Goal: Transaction & Acquisition: Book appointment/travel/reservation

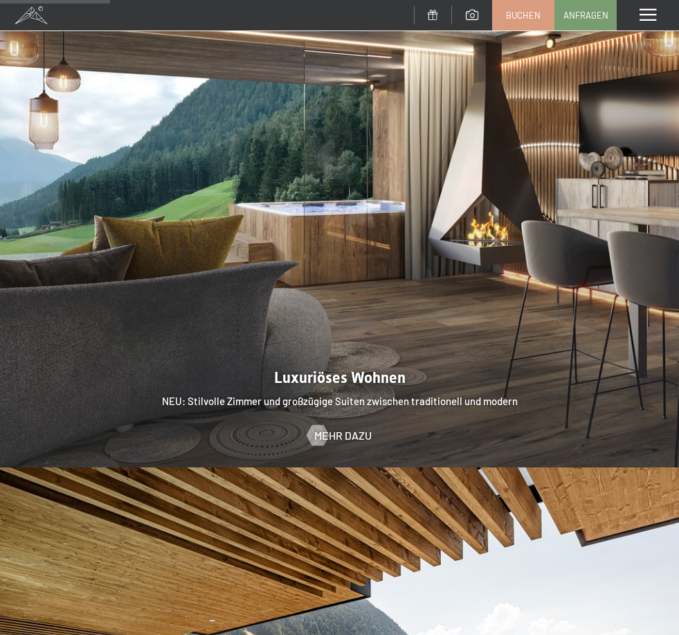
scroll to position [1105, 0]
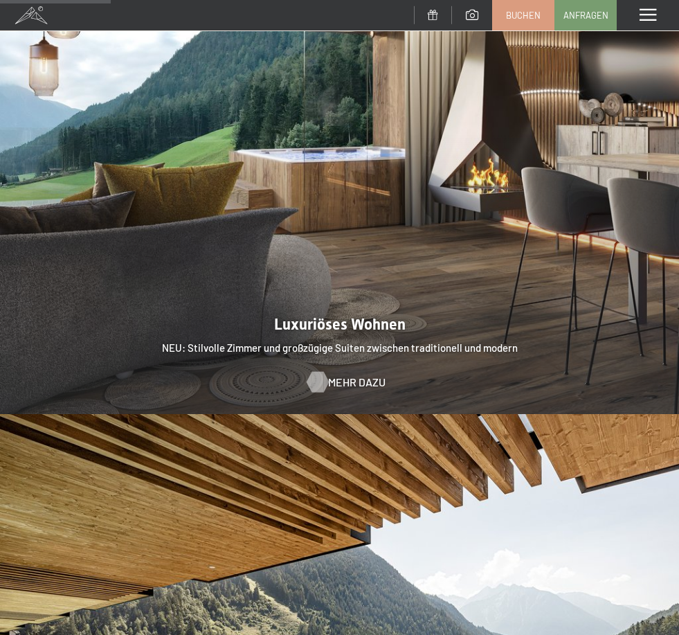
click at [353, 375] on span "Mehr dazu" at bounding box center [356, 382] width 57 height 15
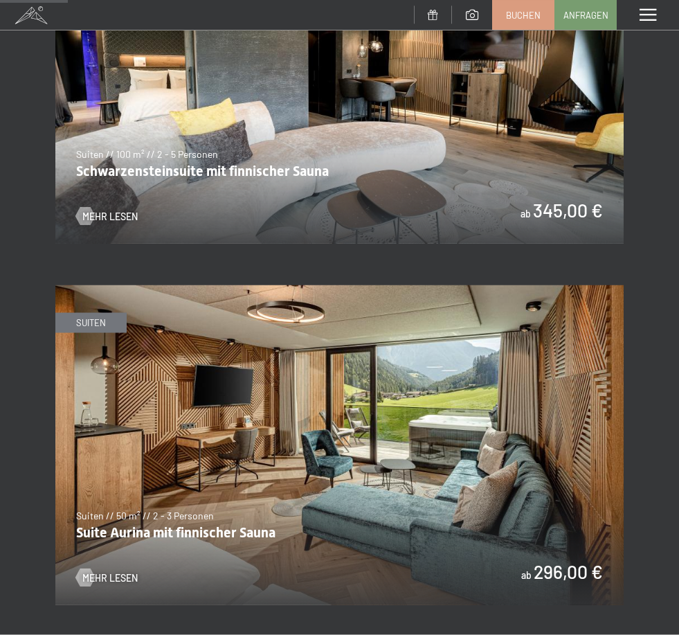
scroll to position [759, 0]
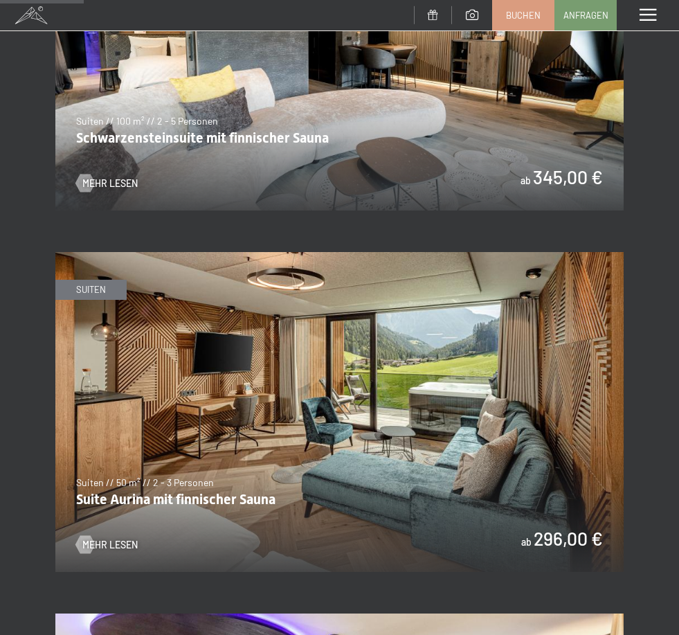
click at [325, 413] on img at bounding box center [339, 412] width 569 height 320
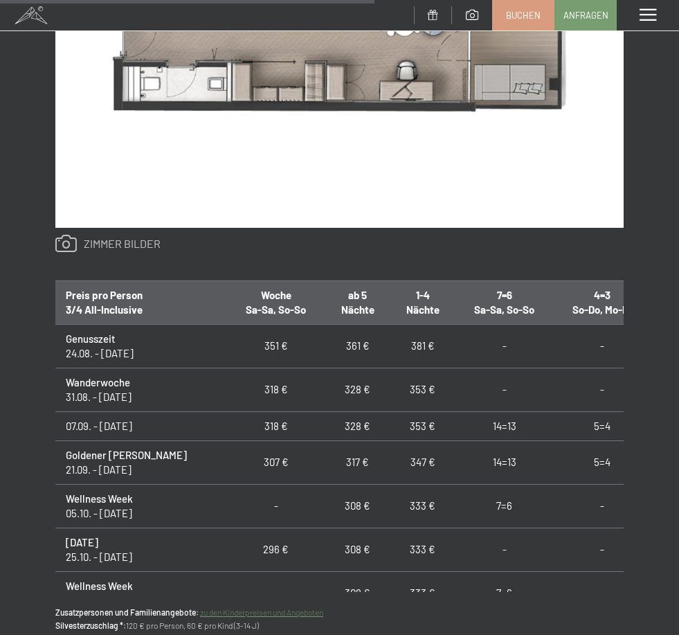
click at [95, 240] on link at bounding box center [107, 244] width 105 height 18
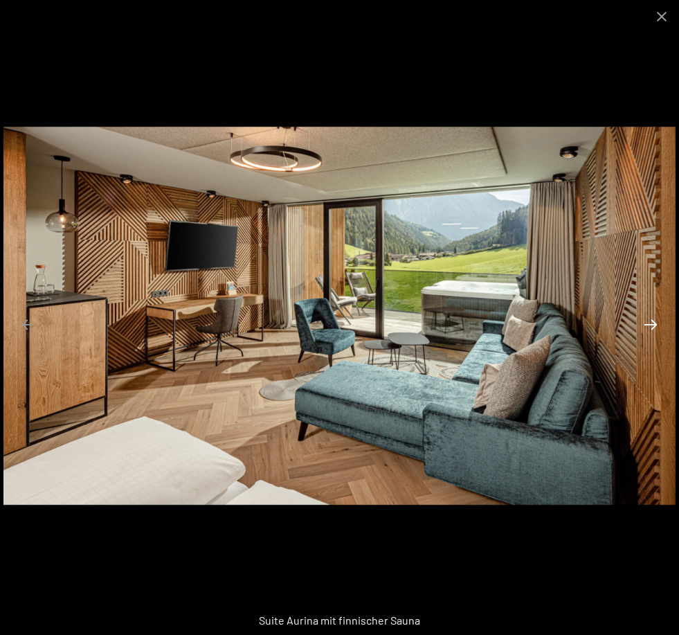
click at [651, 338] on button "Next slide" at bounding box center [650, 324] width 29 height 27
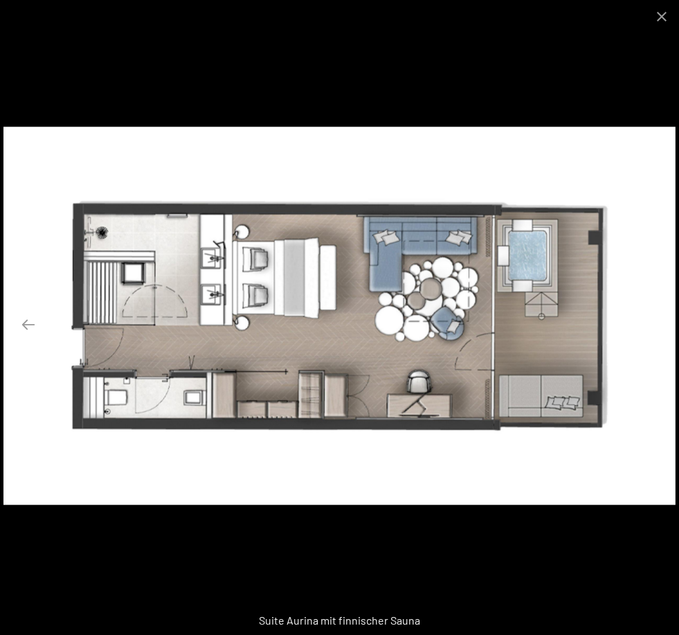
click at [653, 338] on button "Next slide" at bounding box center [650, 324] width 29 height 27
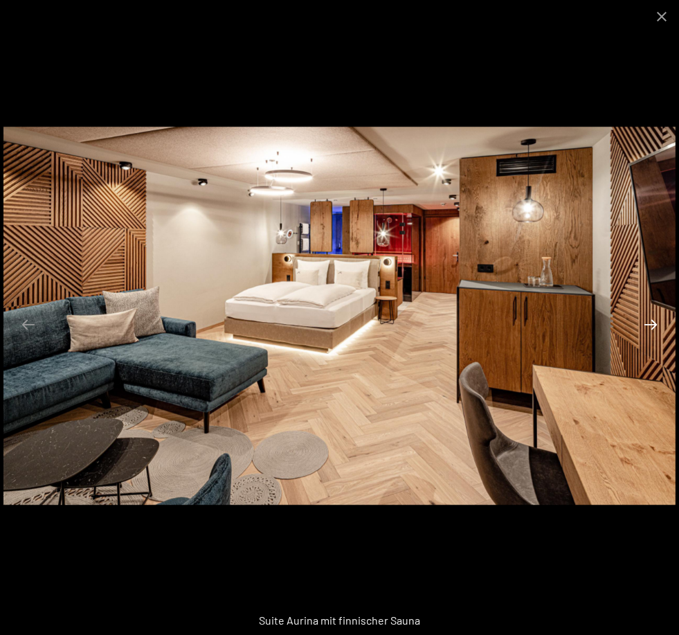
click at [654, 338] on button "Next slide" at bounding box center [650, 324] width 29 height 27
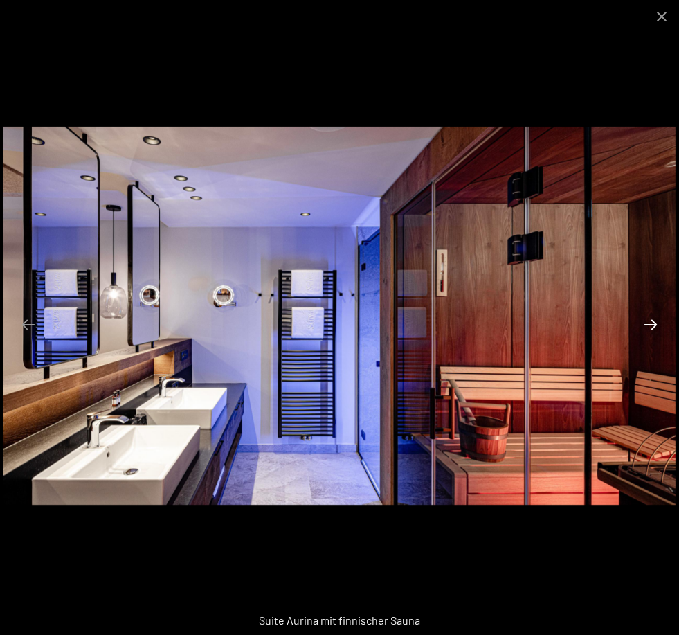
click at [651, 338] on button "Next slide" at bounding box center [650, 324] width 29 height 27
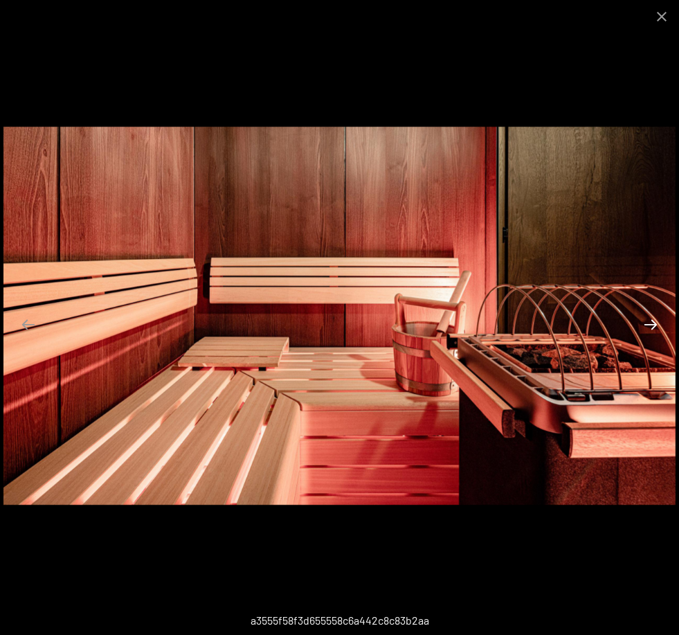
click at [652, 338] on button "Next slide" at bounding box center [650, 324] width 29 height 27
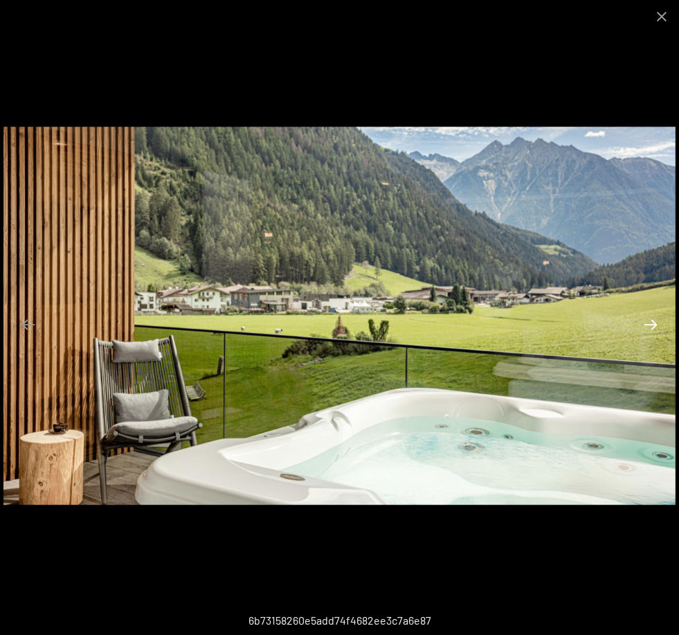
click at [652, 338] on button "Next slide" at bounding box center [650, 324] width 29 height 27
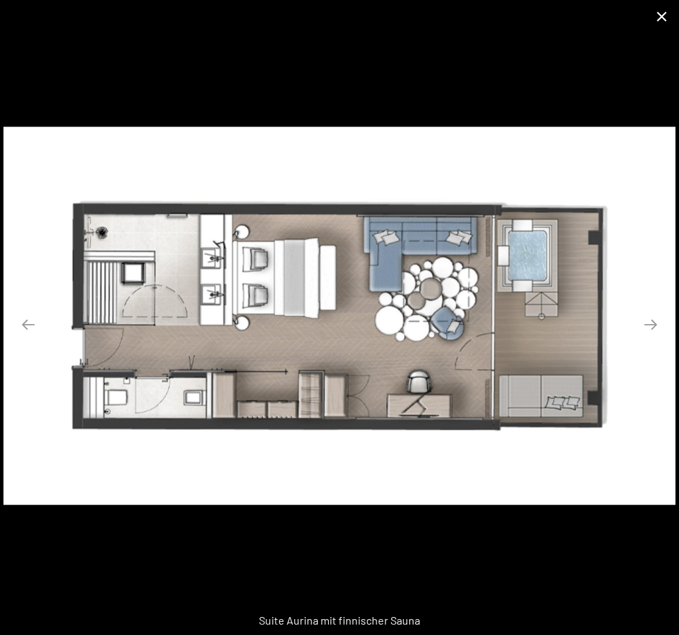
click at [661, 14] on button "Close gallery" at bounding box center [662, 16] width 35 height 33
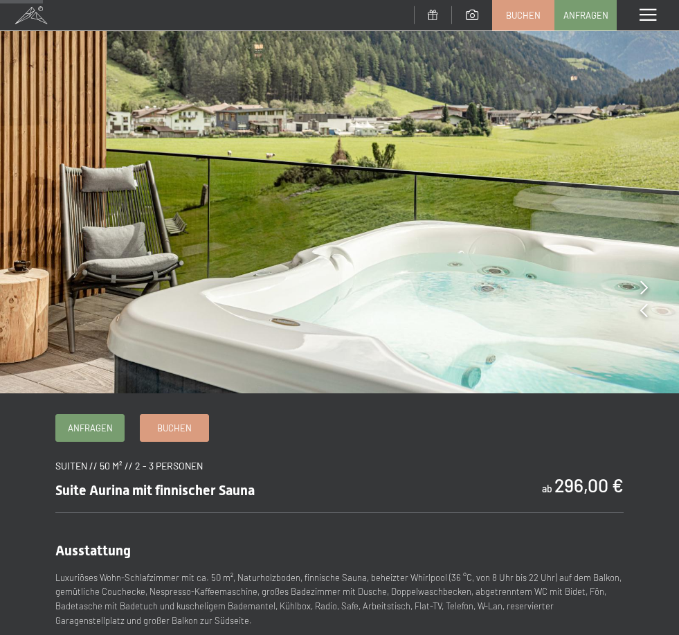
scroll to position [146, 0]
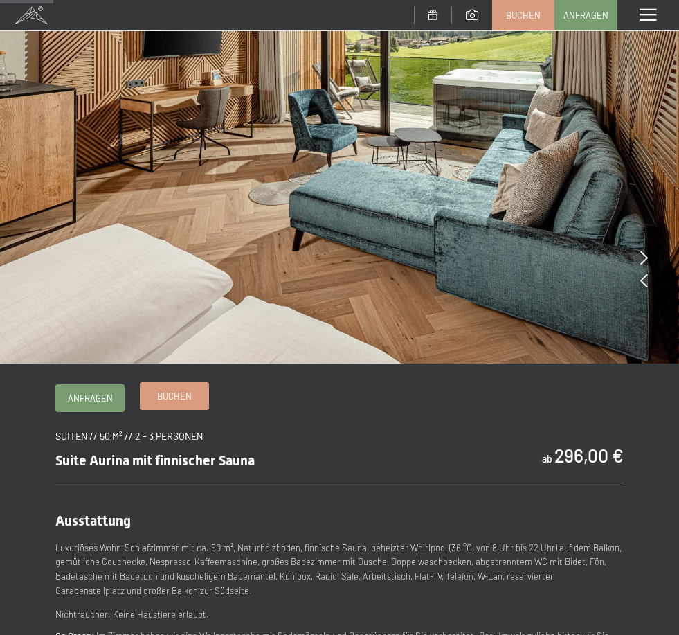
drag, startPoint x: 177, startPoint y: 391, endPoint x: 177, endPoint y: 375, distance: 15.9
click at [177, 391] on span "Buchen" at bounding box center [174, 396] width 35 height 12
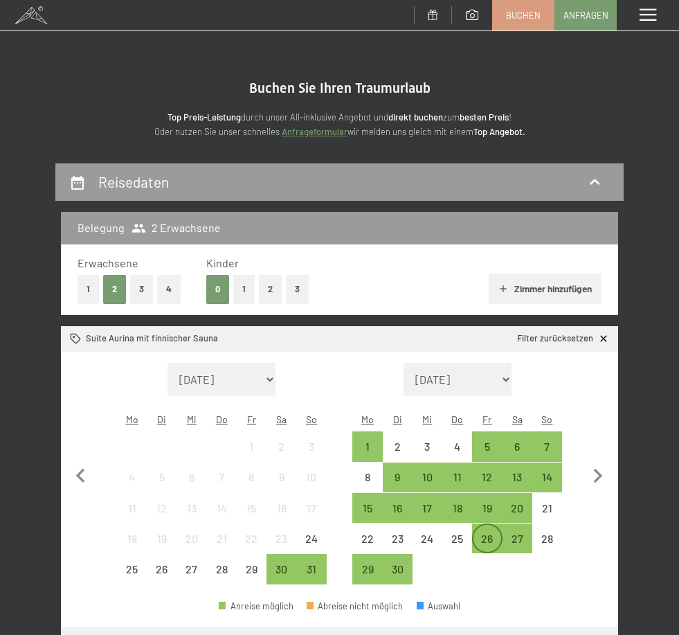
click at [488, 533] on div "26" at bounding box center [487, 546] width 27 height 27
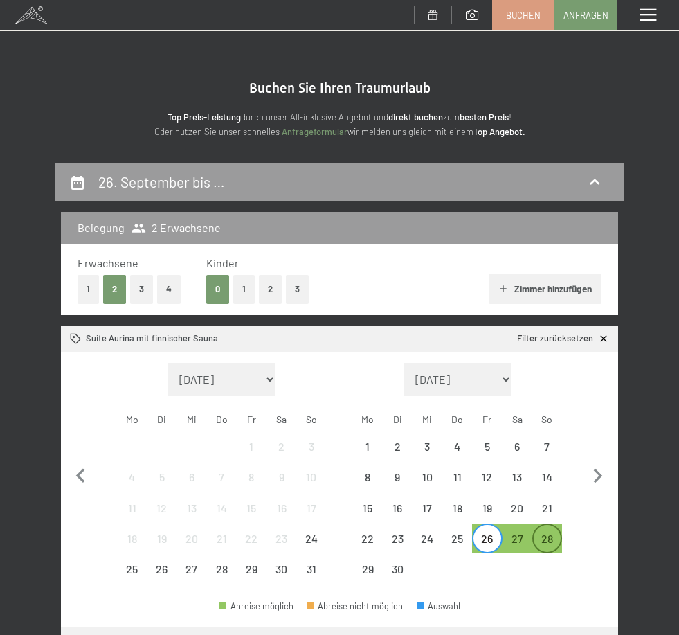
click at [548, 533] on div "28" at bounding box center [547, 546] width 27 height 27
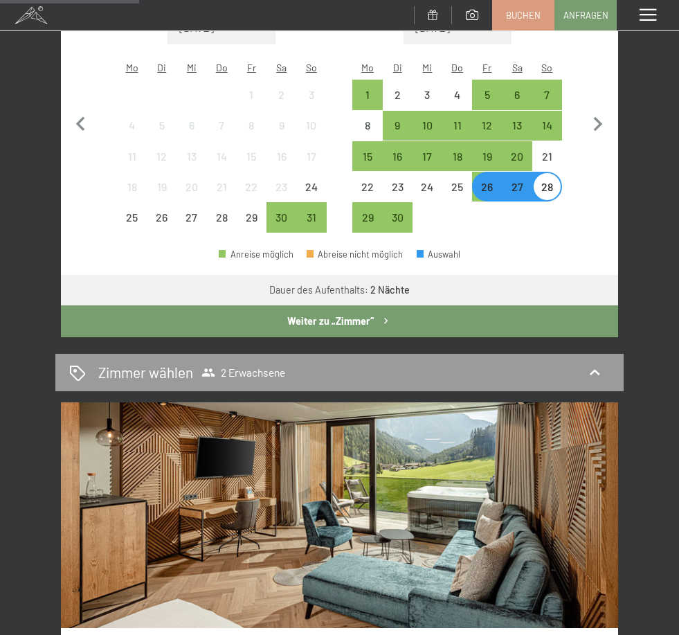
scroll to position [343, 0]
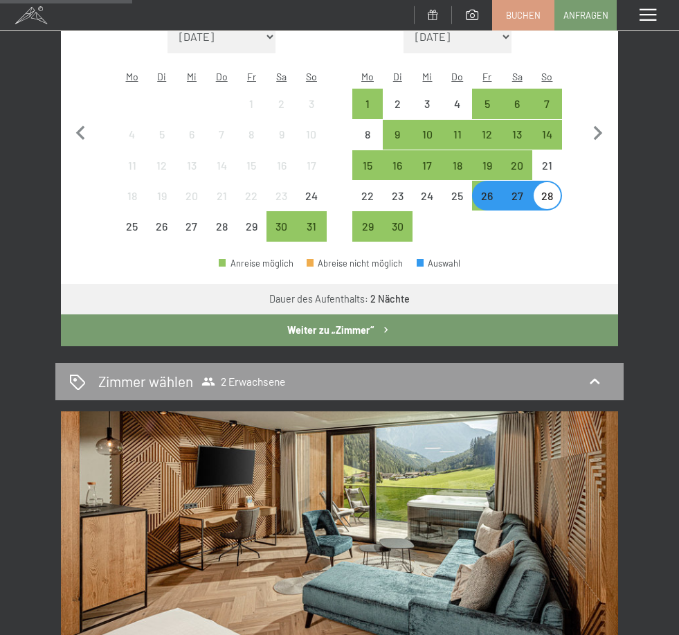
click at [547, 190] on div "28" at bounding box center [547, 203] width 27 height 27
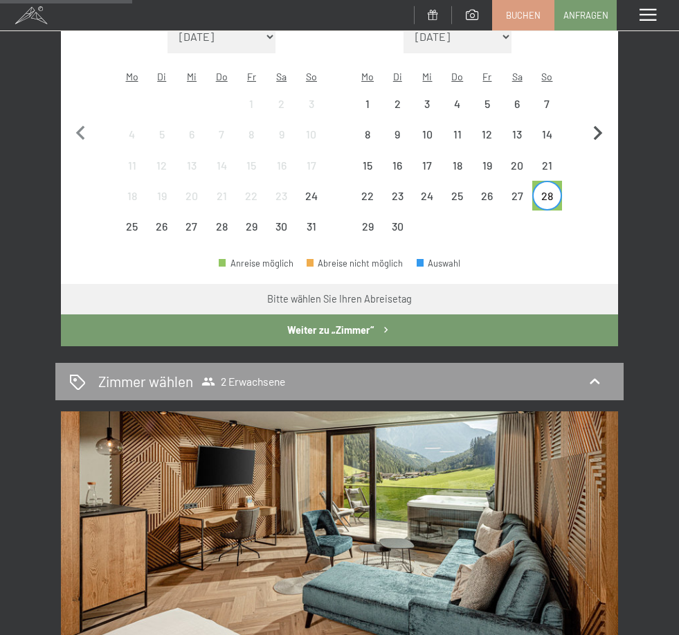
click at [598, 124] on icon "button" at bounding box center [598, 133] width 29 height 29
select select "2025-09-01"
select select "2025-10-01"
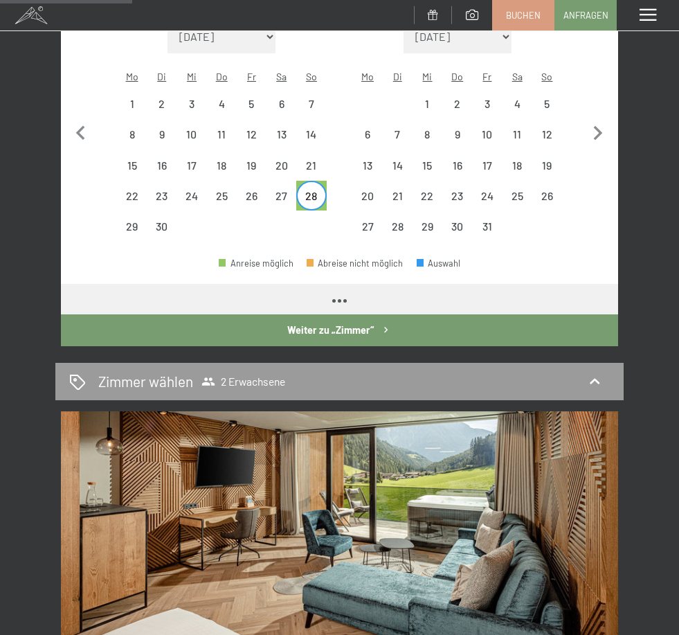
select select "2025-09-01"
select select "2025-10-01"
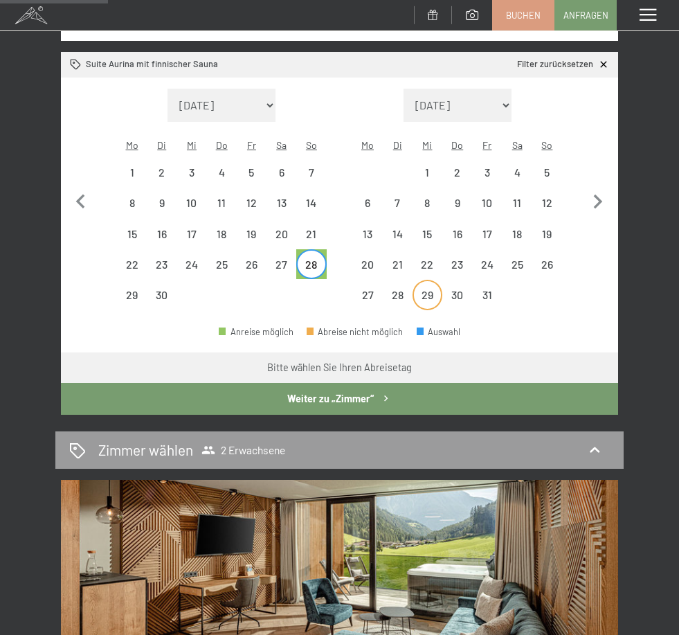
scroll to position [220, 0]
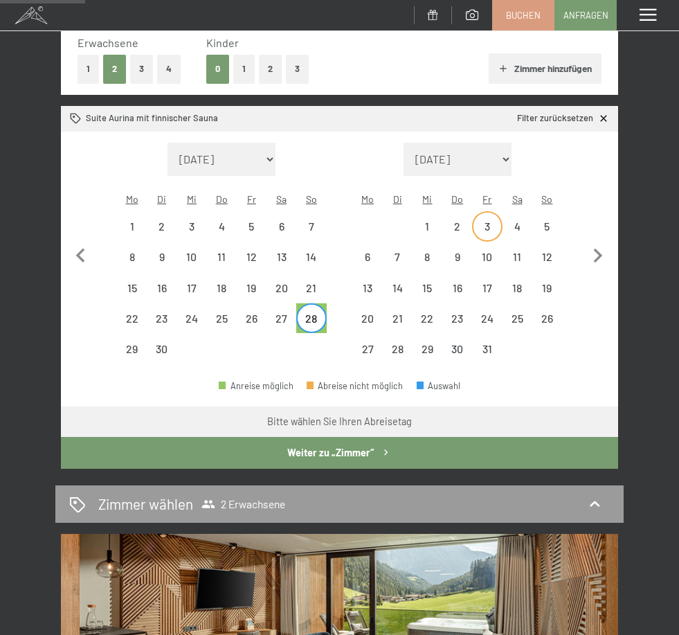
click at [485, 221] on div "3" at bounding box center [487, 234] width 27 height 27
select select "2025-09-01"
select select "2025-10-01"
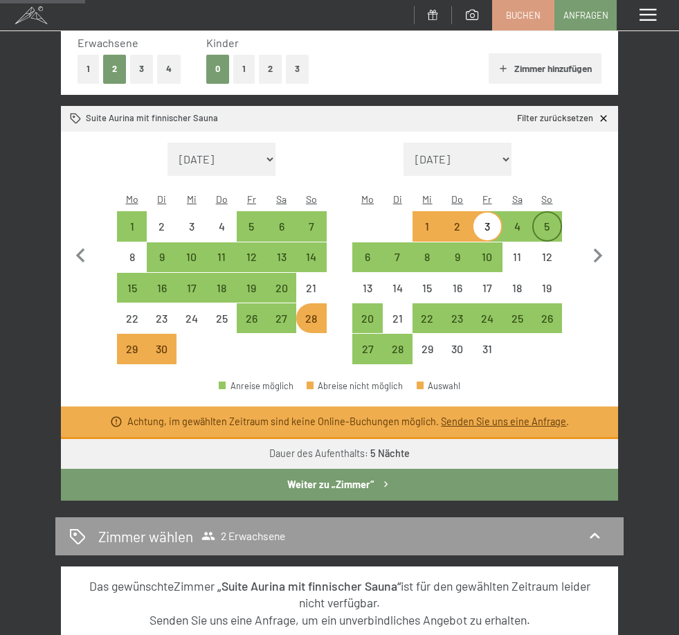
click at [549, 221] on div "5" at bounding box center [547, 234] width 27 height 27
select select "2025-09-01"
select select "2025-10-01"
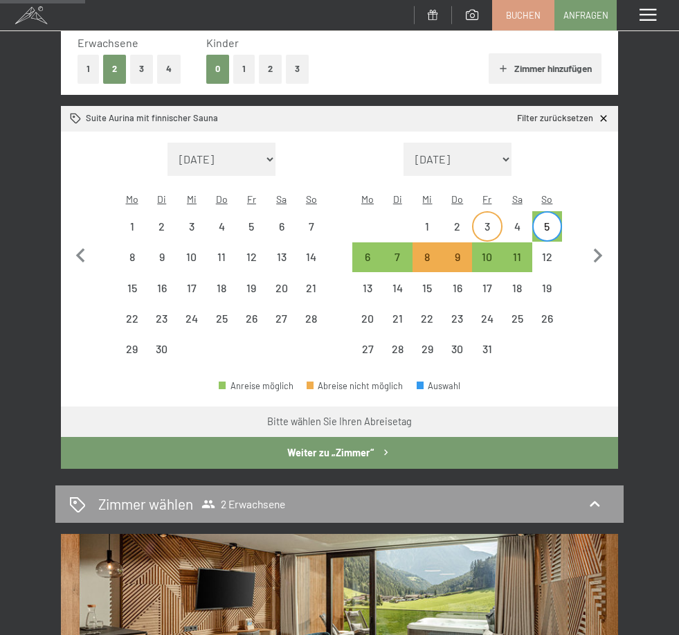
click at [487, 221] on div "3" at bounding box center [487, 234] width 27 height 27
select select "2025-09-01"
select select "2025-10-01"
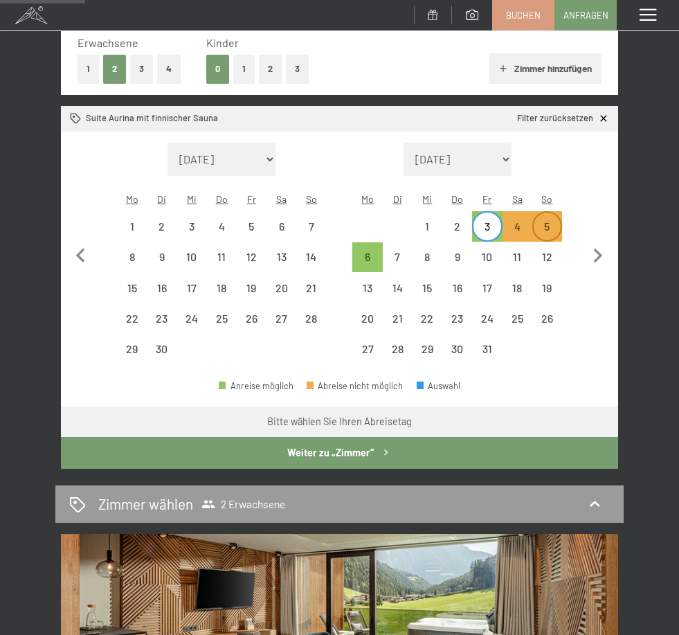
click at [555, 221] on div "5" at bounding box center [547, 234] width 27 height 27
select select "2025-09-01"
select select "2025-10-01"
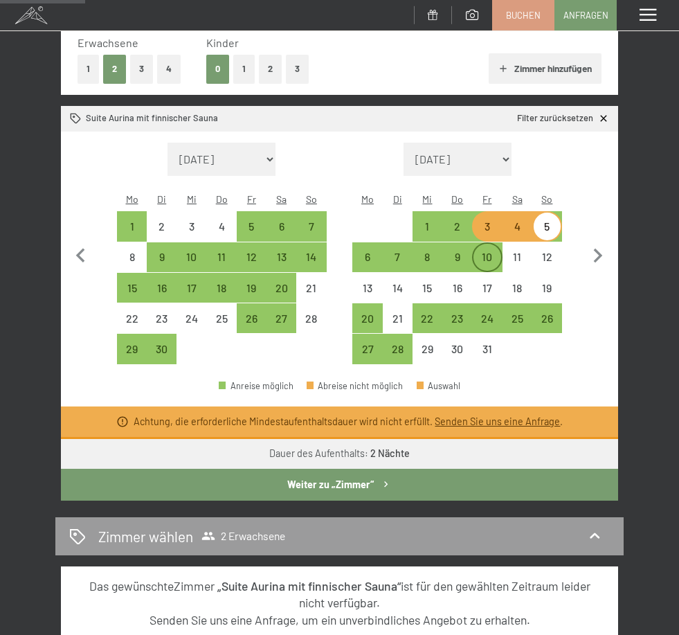
click at [490, 251] on div "10" at bounding box center [487, 264] width 27 height 27
select select "2025-09-01"
select select "2025-10-01"
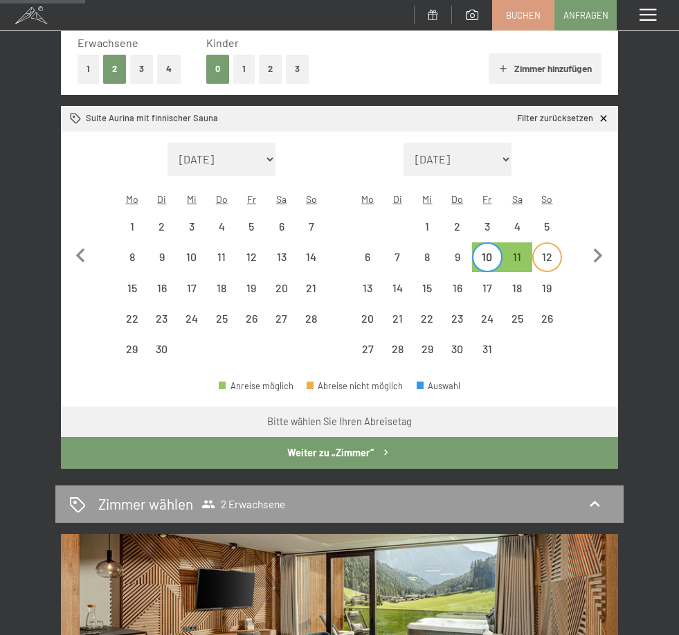
click at [544, 251] on div "12" at bounding box center [547, 264] width 27 height 27
select select "2025-09-01"
select select "2025-10-01"
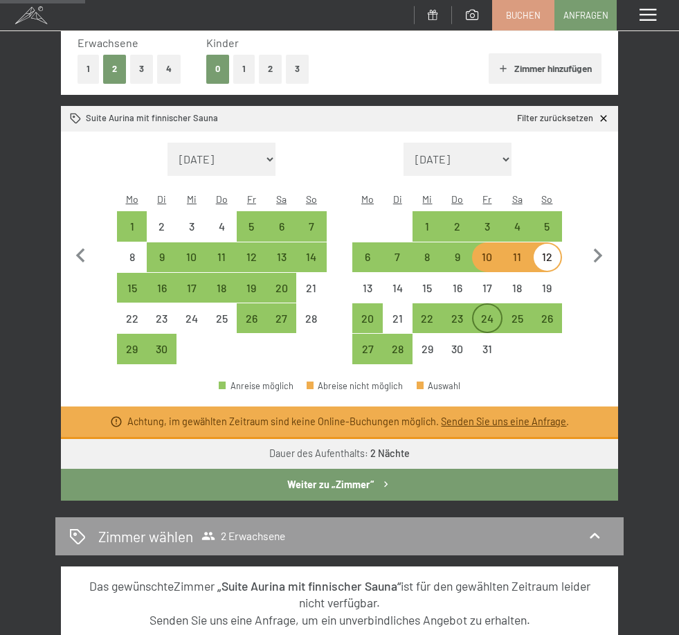
click at [490, 313] on div "24" at bounding box center [487, 326] width 27 height 27
select select "2025-09-01"
select select "2025-10-01"
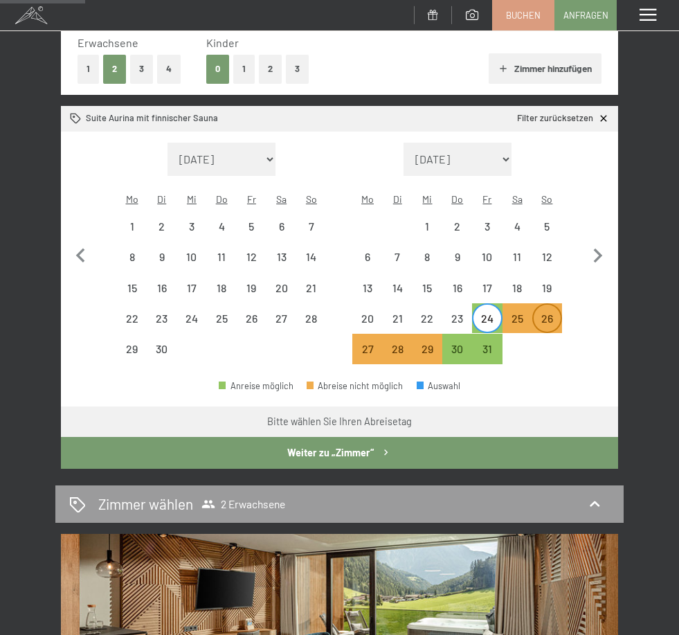
click at [550, 313] on div "26" at bounding box center [547, 326] width 27 height 27
select select "2025-09-01"
select select "2025-10-01"
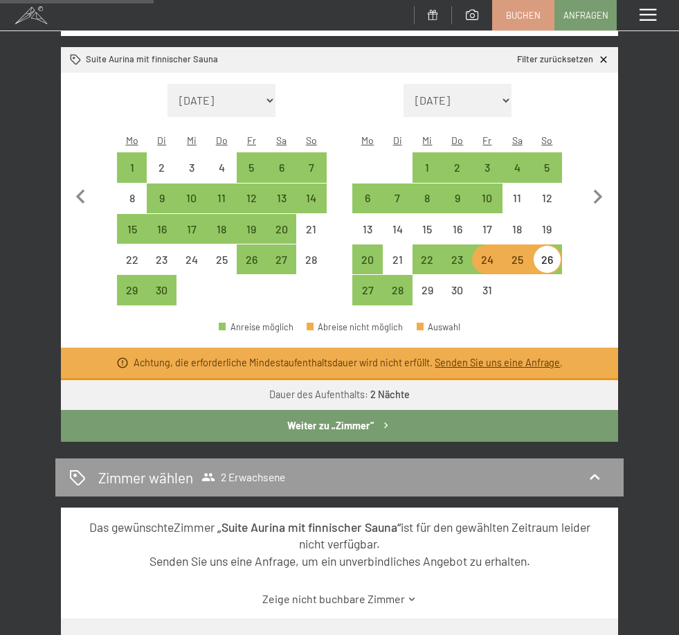
scroll to position [264, 0]
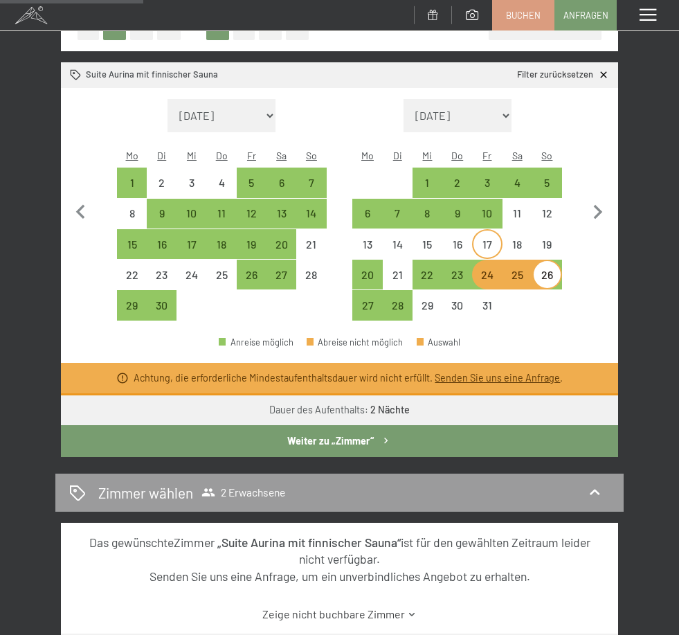
click at [487, 239] on div "17" at bounding box center [487, 252] width 27 height 27
select select "2025-09-01"
select select "2025-10-01"
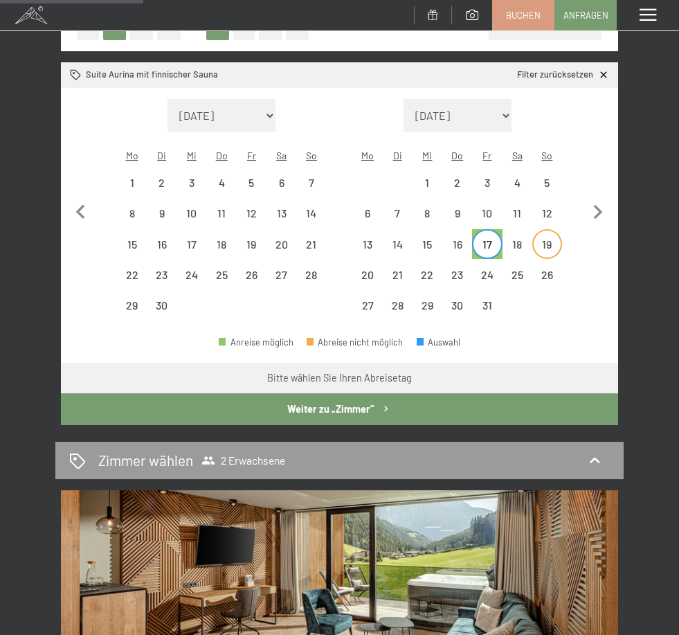
click at [548, 239] on div "19" at bounding box center [547, 252] width 27 height 27
select select "2025-09-01"
select select "2025-10-01"
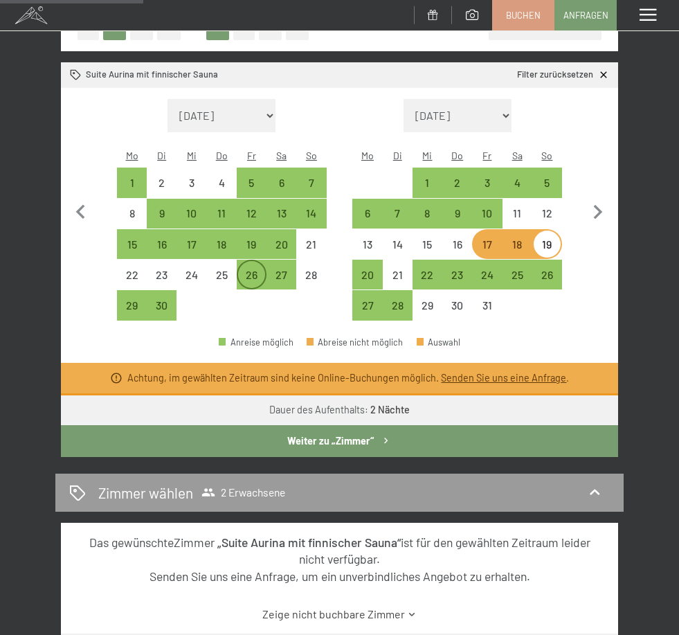
click at [256, 269] on div "26" at bounding box center [251, 282] width 27 height 27
select select "2025-09-01"
select select "2025-10-01"
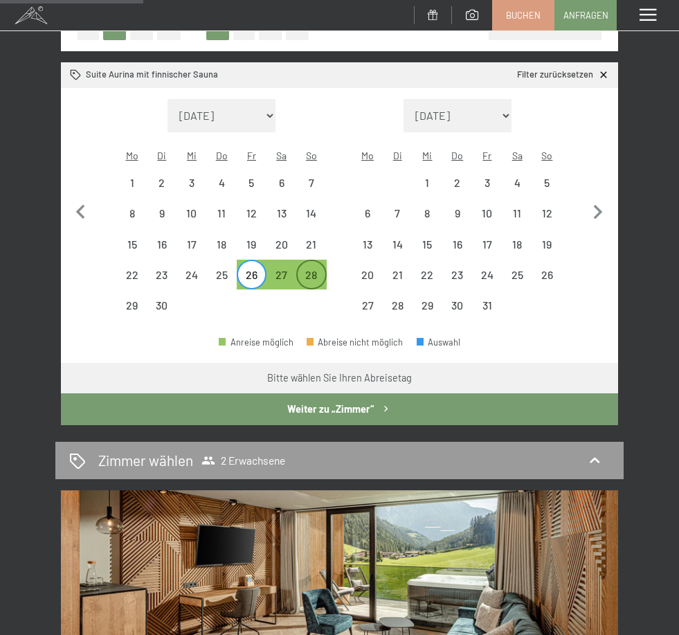
click at [314, 261] on div "28" at bounding box center [311, 274] width 27 height 27
select select "[DATE]"
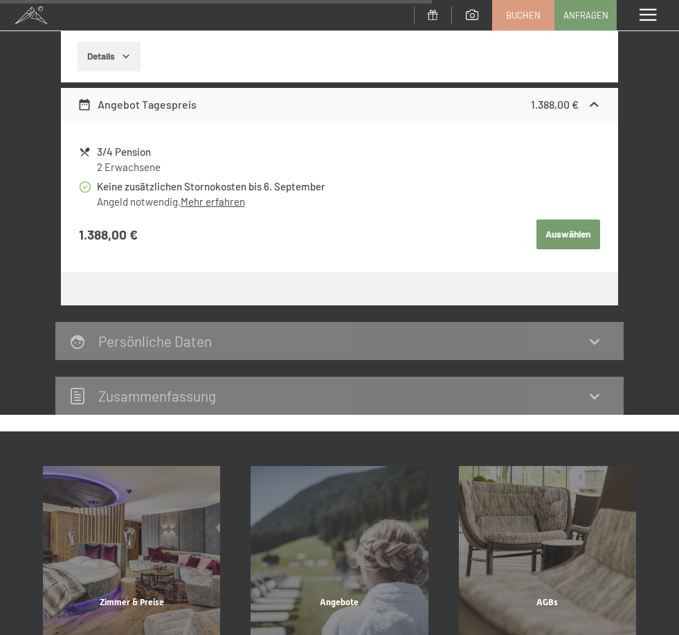
scroll to position [1118, 0]
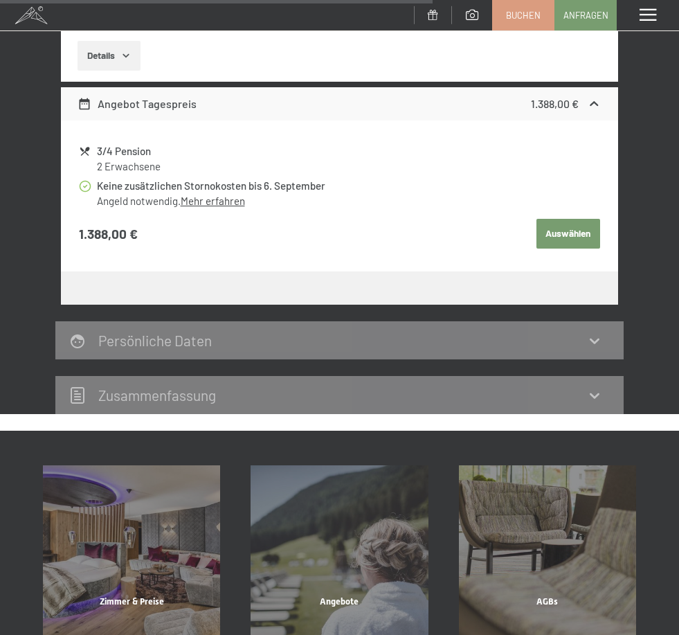
click at [574, 232] on button "Auswählen" at bounding box center [569, 234] width 64 height 30
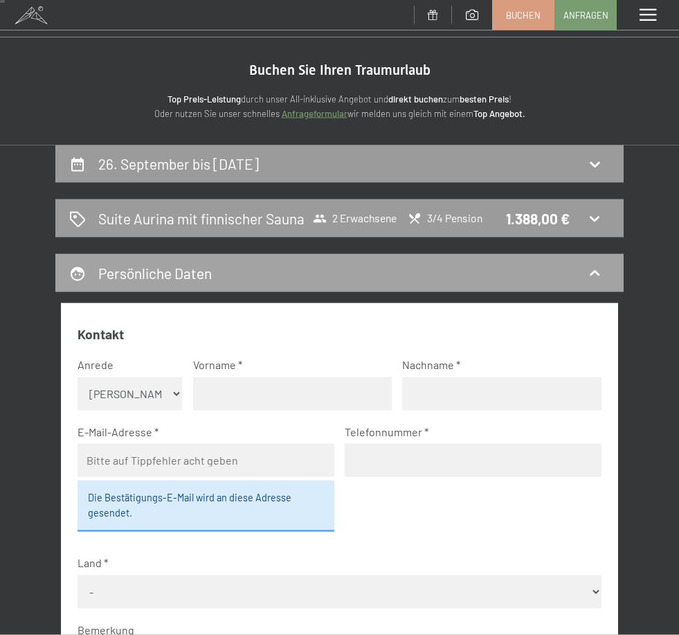
scroll to position [10, 0]
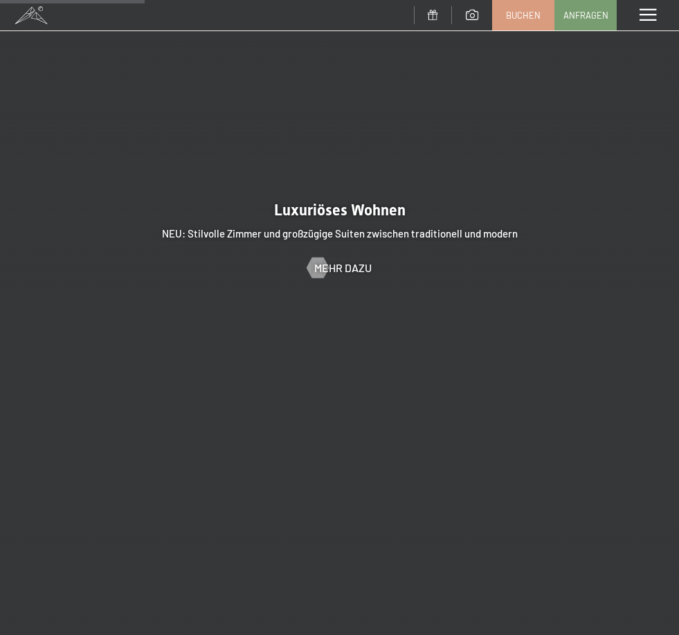
scroll to position [813, 0]
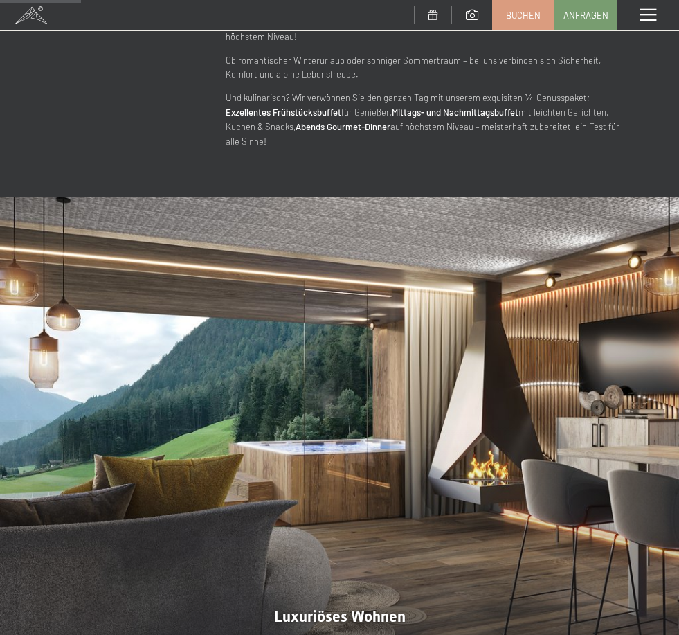
click at [648, 17] on span at bounding box center [648, 15] width 17 height 12
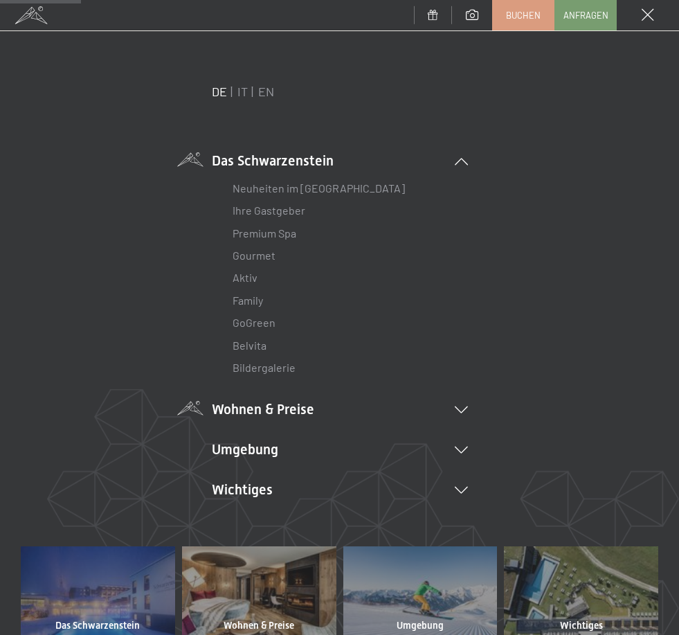
click at [302, 406] on li "Wohnen & Preise Inklusivleistungen Zimmer & Preise Liste Angebote Liste Familie…" at bounding box center [340, 409] width 256 height 19
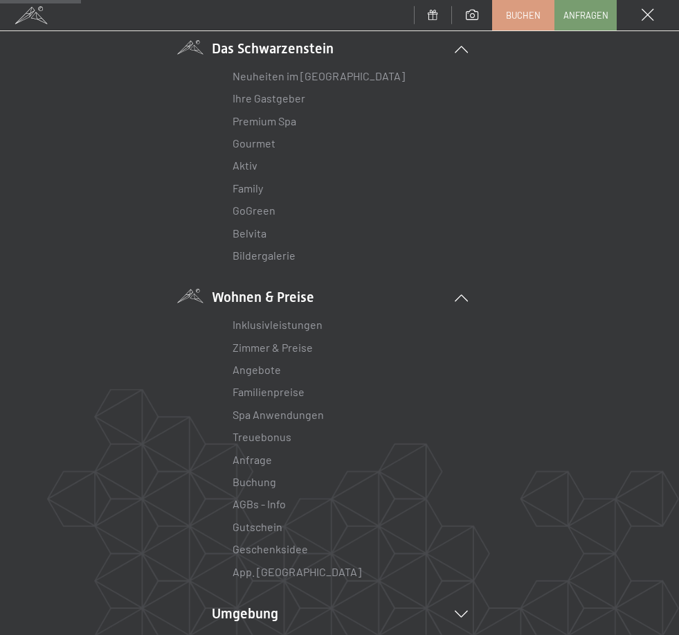
scroll to position [175, 0]
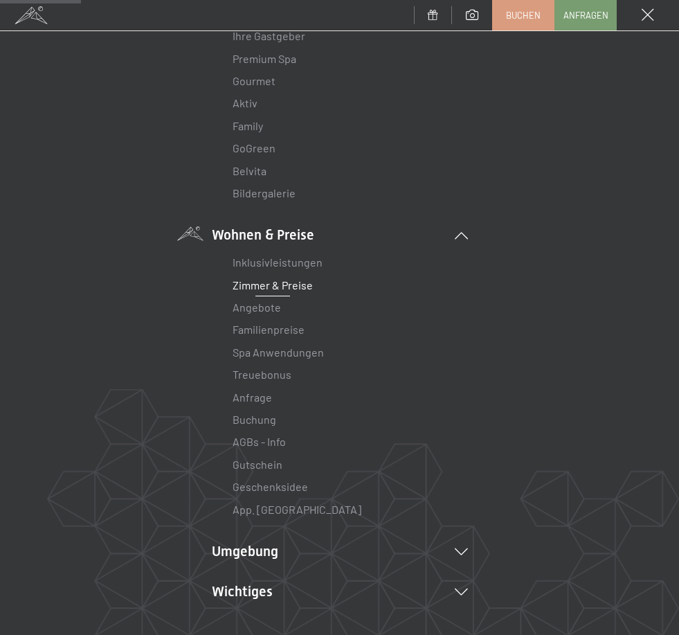
click at [285, 286] on link "Zimmer & Preise" at bounding box center [273, 284] width 80 height 13
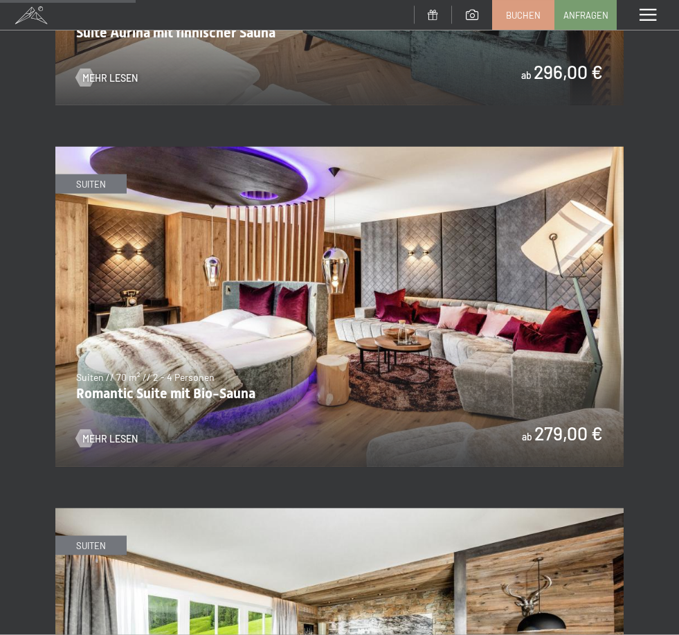
scroll to position [1226, 0]
click at [309, 334] on img at bounding box center [339, 306] width 569 height 320
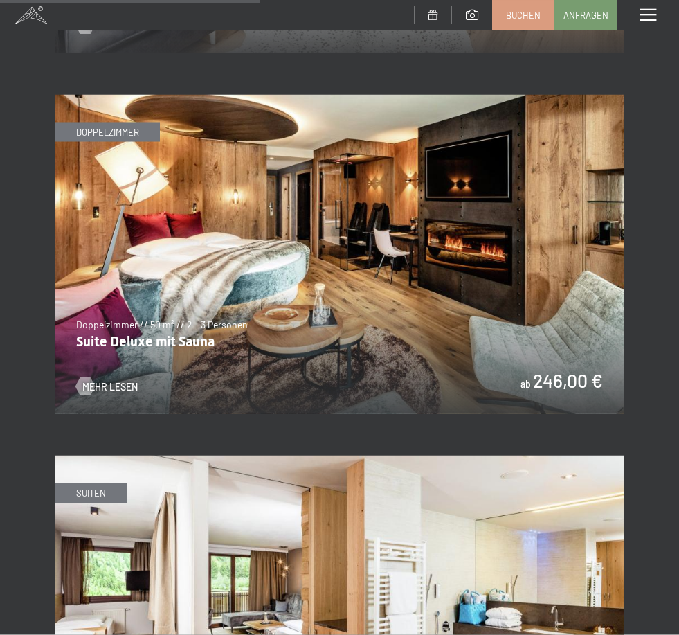
scroll to position [2298, 0]
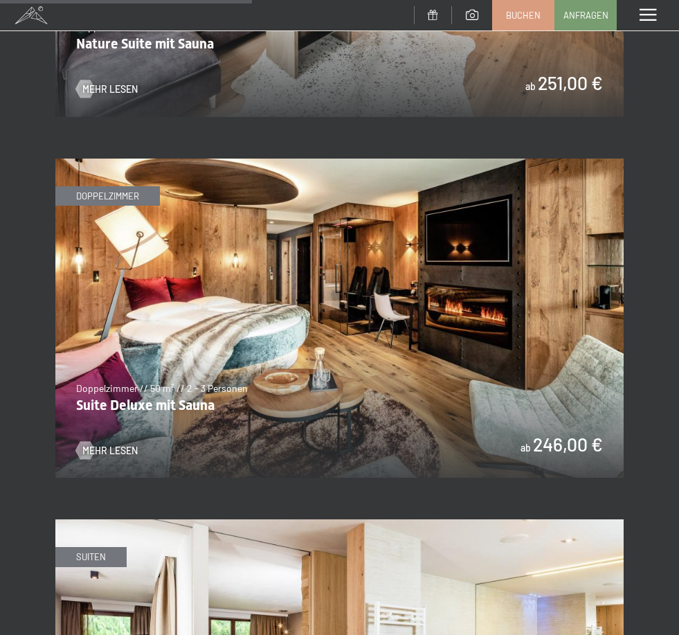
click at [317, 301] on img at bounding box center [339, 319] width 569 height 320
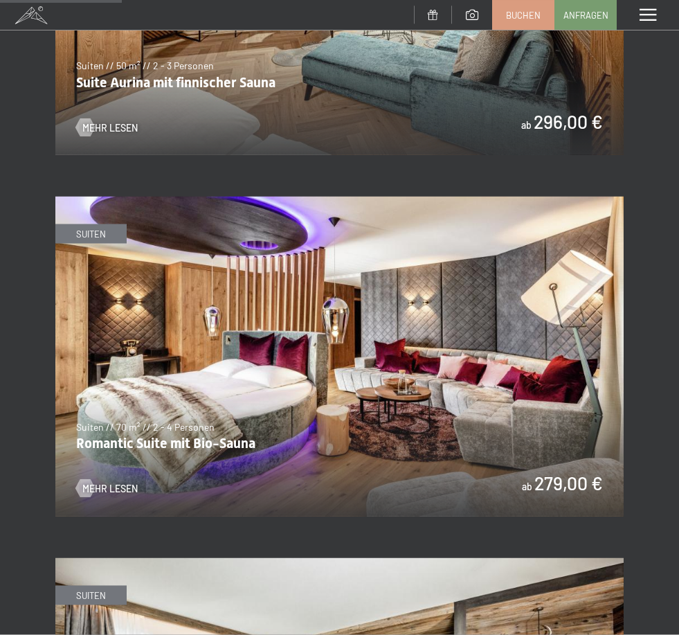
scroll to position [1298, 0]
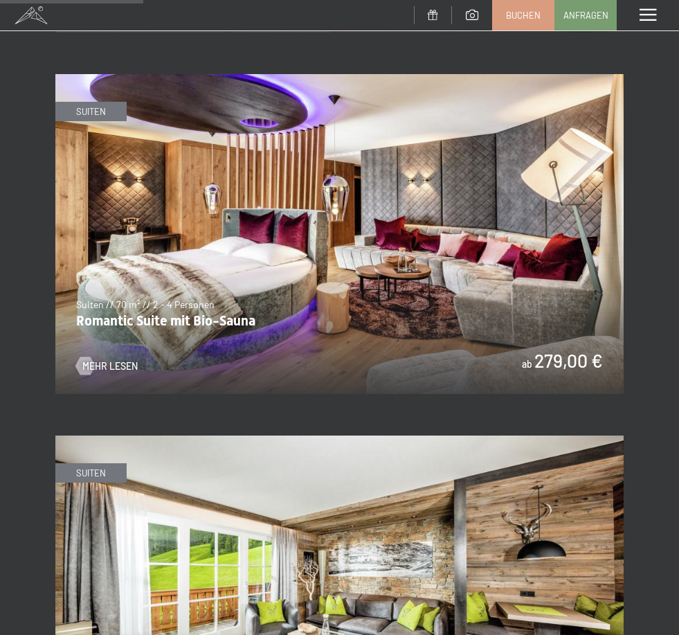
click at [279, 247] on img at bounding box center [339, 234] width 569 height 320
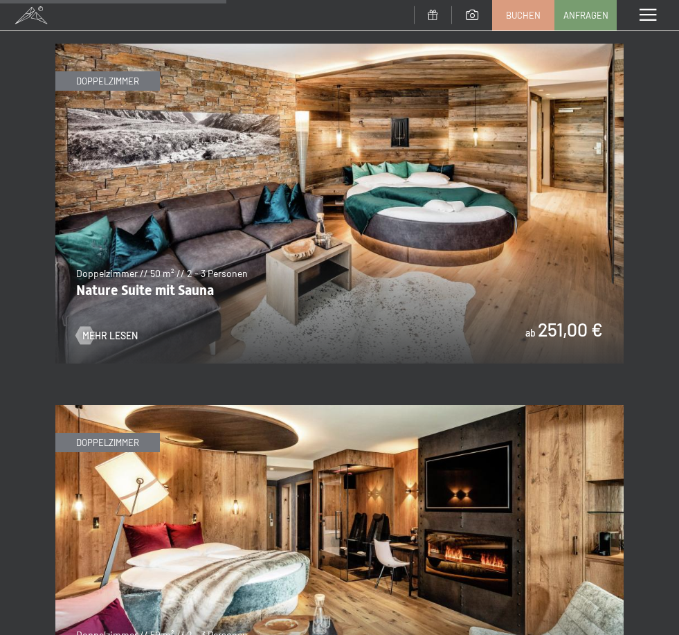
scroll to position [2051, 0]
click at [431, 269] on img at bounding box center [339, 204] width 569 height 320
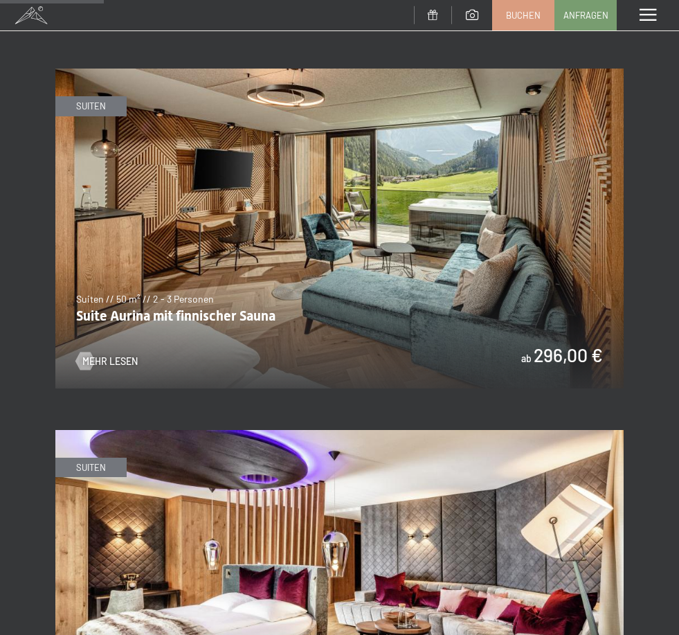
scroll to position [942, 0]
click at [298, 262] on img at bounding box center [339, 229] width 569 height 320
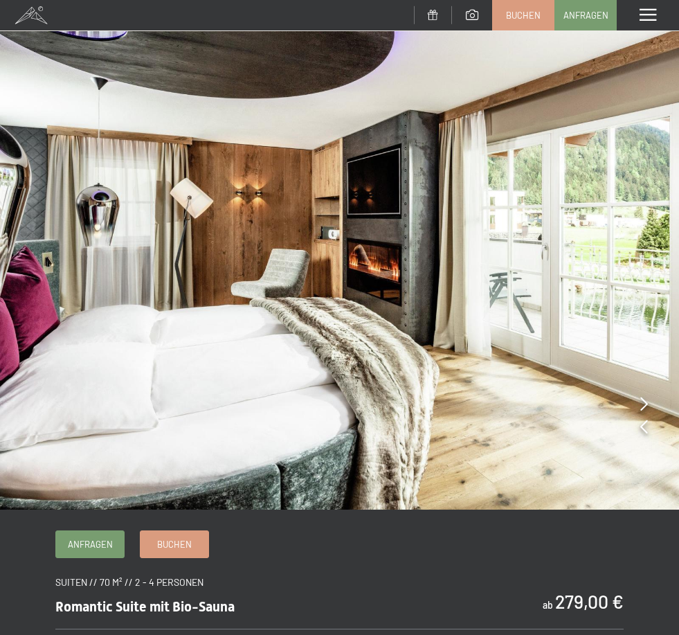
click at [644, 406] on icon at bounding box center [645, 404] width 8 height 14
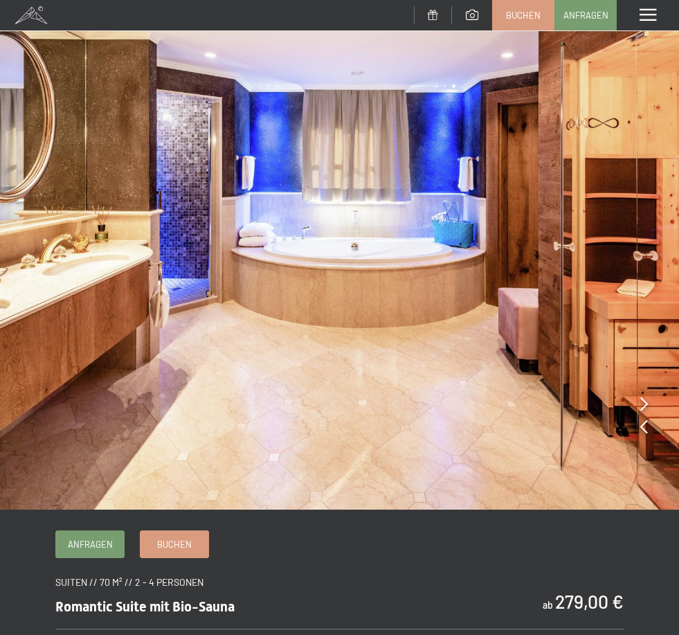
click at [644, 406] on icon at bounding box center [645, 404] width 8 height 14
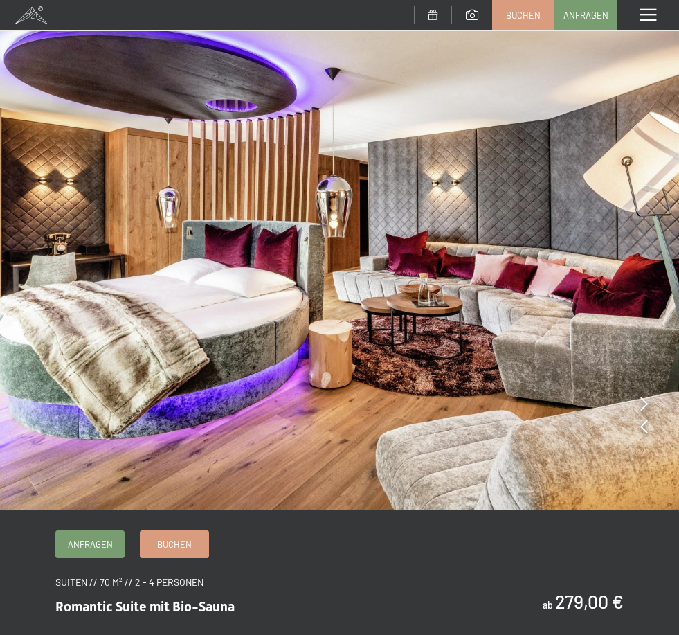
click at [644, 406] on icon at bounding box center [645, 404] width 8 height 14
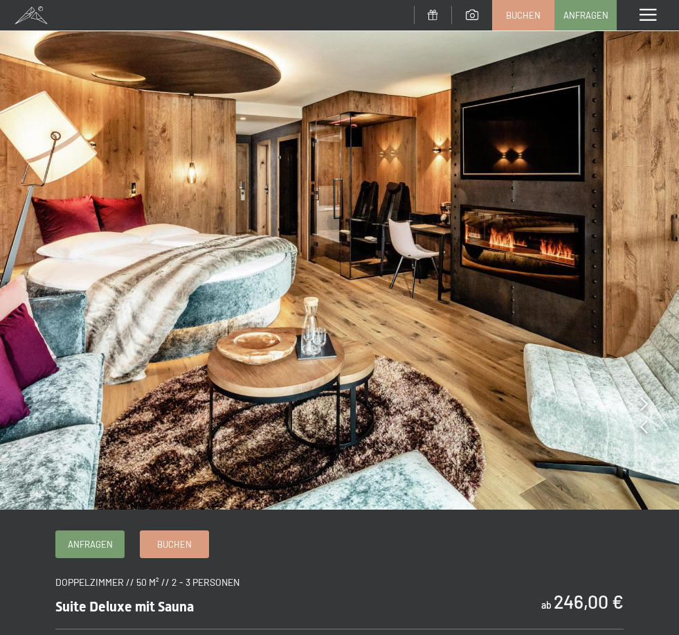
click at [644, 402] on icon at bounding box center [645, 404] width 8 height 14
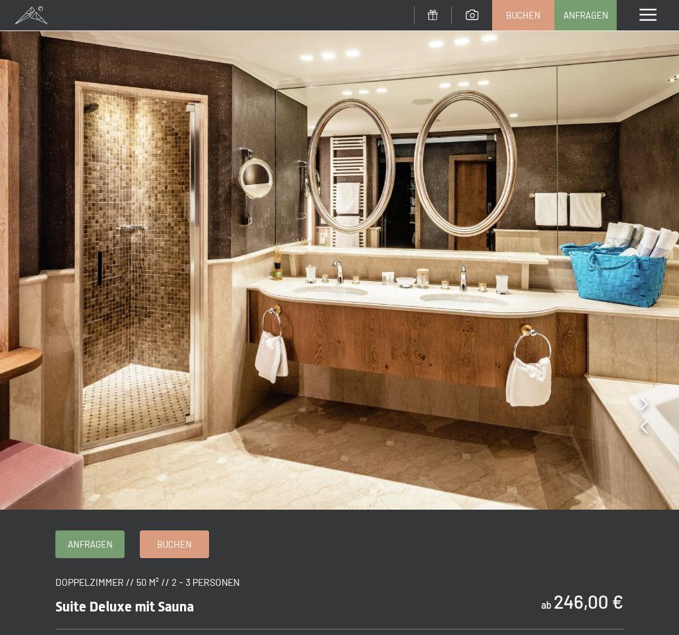
click at [645, 403] on icon at bounding box center [645, 404] width 8 height 14
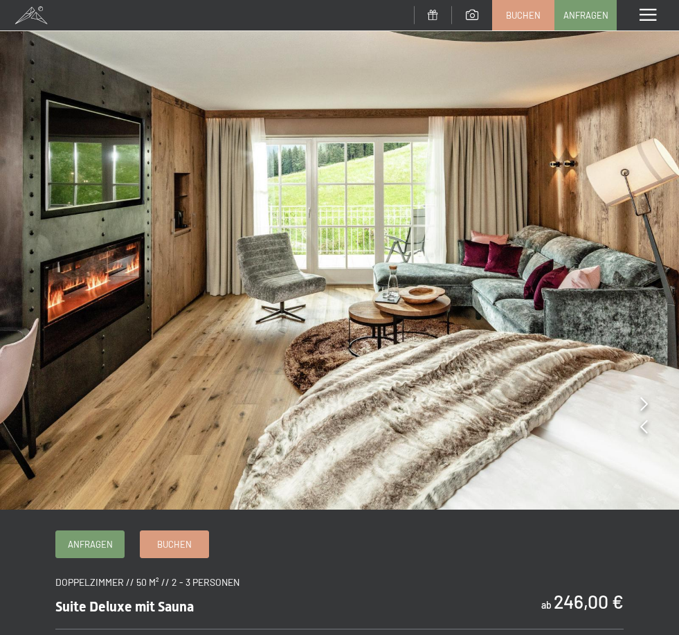
click at [645, 403] on icon at bounding box center [645, 404] width 8 height 14
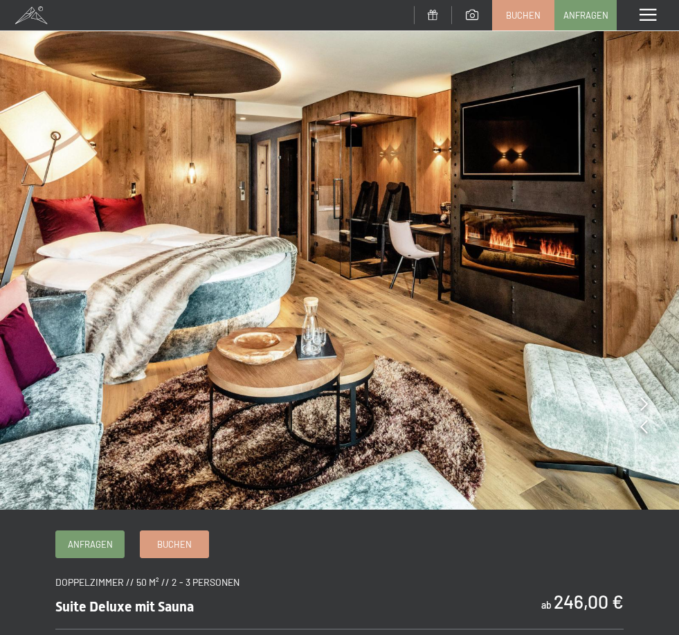
click at [645, 402] on icon at bounding box center [645, 404] width 8 height 14
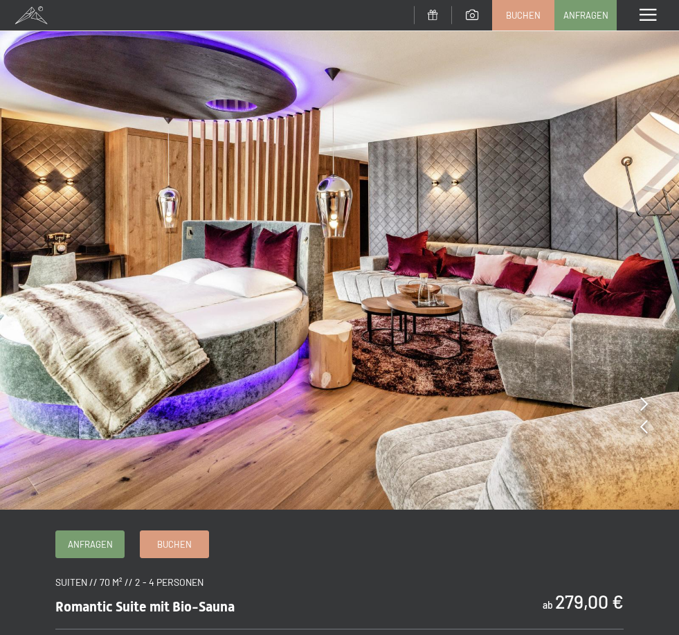
click at [645, 404] on icon at bounding box center [645, 404] width 8 height 14
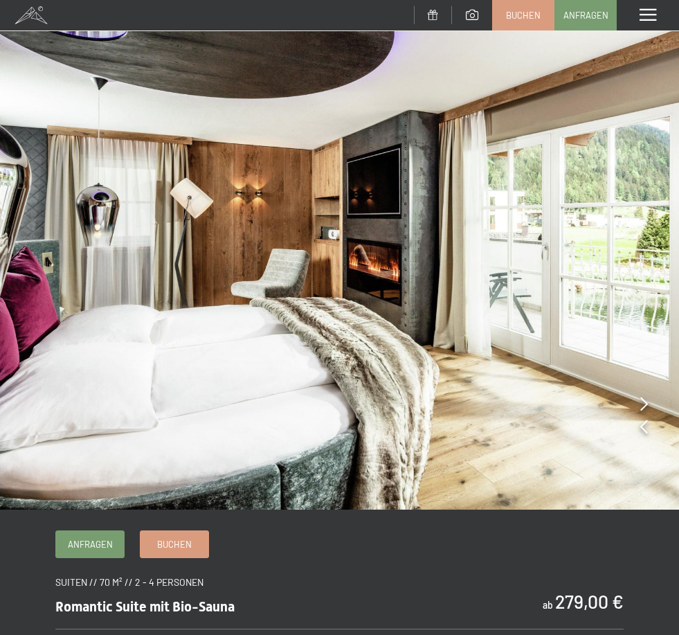
click at [645, 402] on icon at bounding box center [645, 404] width 8 height 14
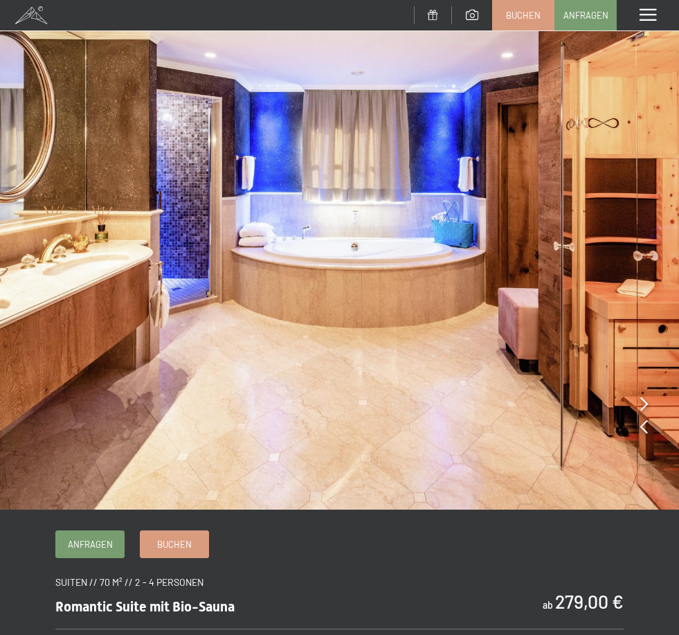
click at [645, 401] on icon at bounding box center [645, 404] width 8 height 14
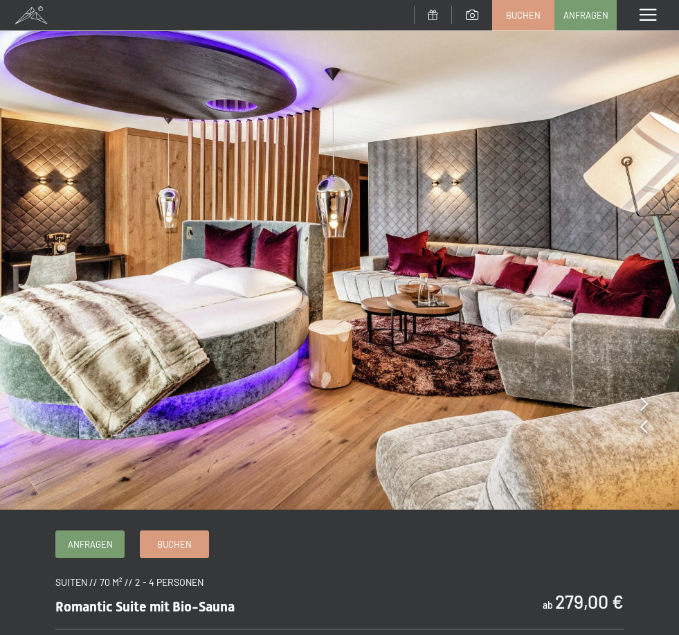
click at [645, 400] on icon at bounding box center [645, 404] width 8 height 14
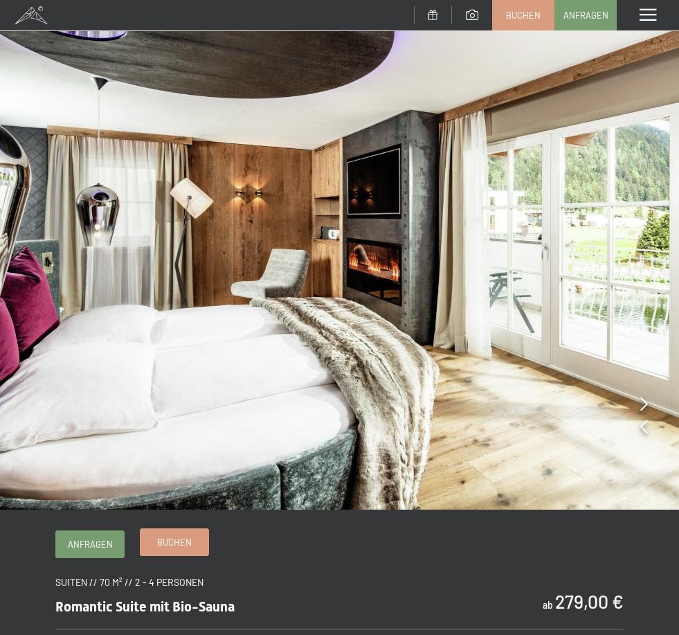
click at [177, 542] on span "Buchen" at bounding box center [174, 542] width 35 height 12
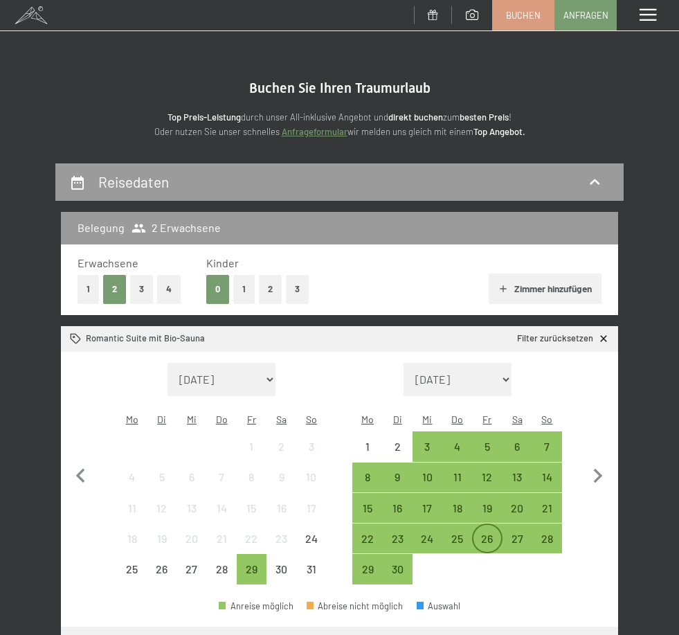
click at [494, 533] on div "26" at bounding box center [487, 546] width 27 height 27
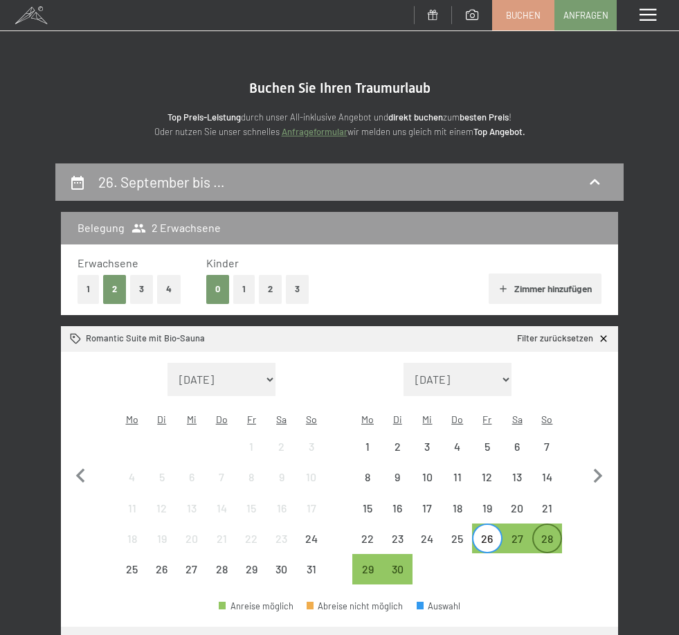
click at [550, 533] on div "28" at bounding box center [547, 546] width 27 height 27
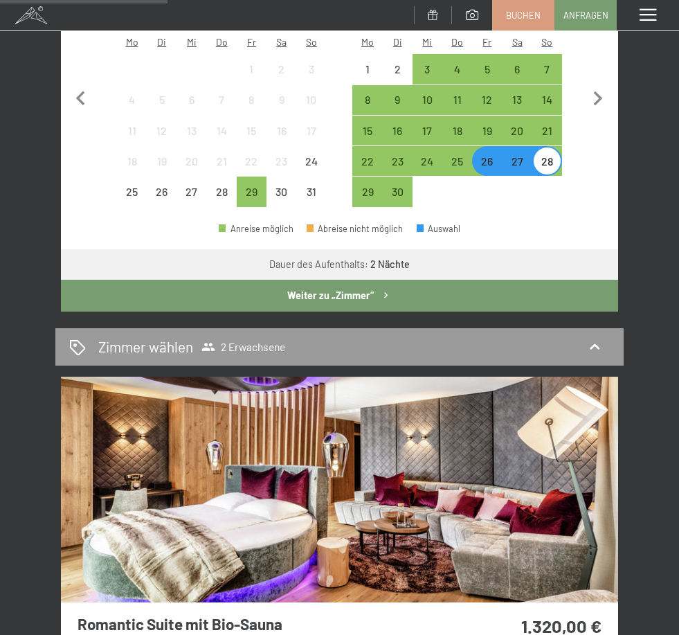
scroll to position [315, 0]
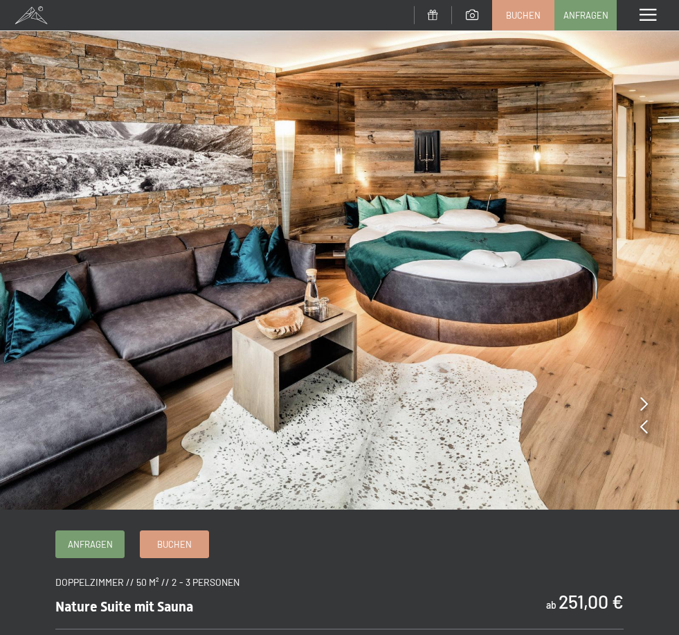
click at [641, 406] on icon at bounding box center [645, 404] width 8 height 14
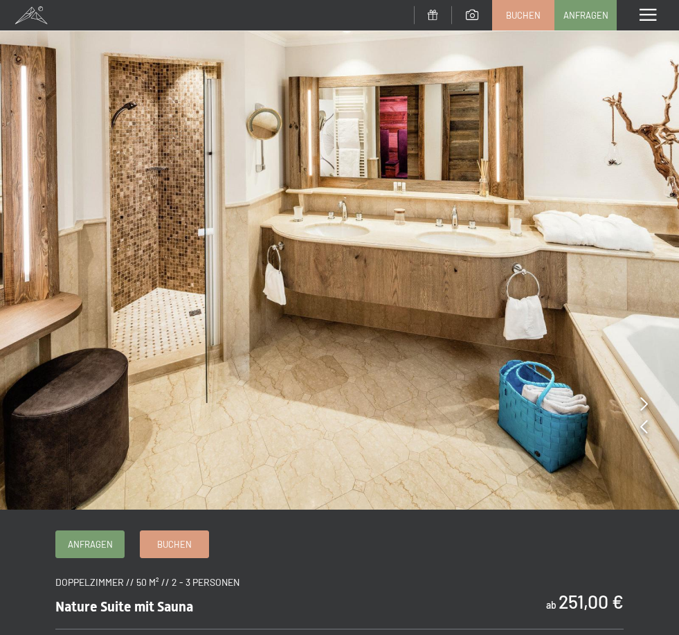
click at [641, 405] on icon at bounding box center [645, 404] width 8 height 14
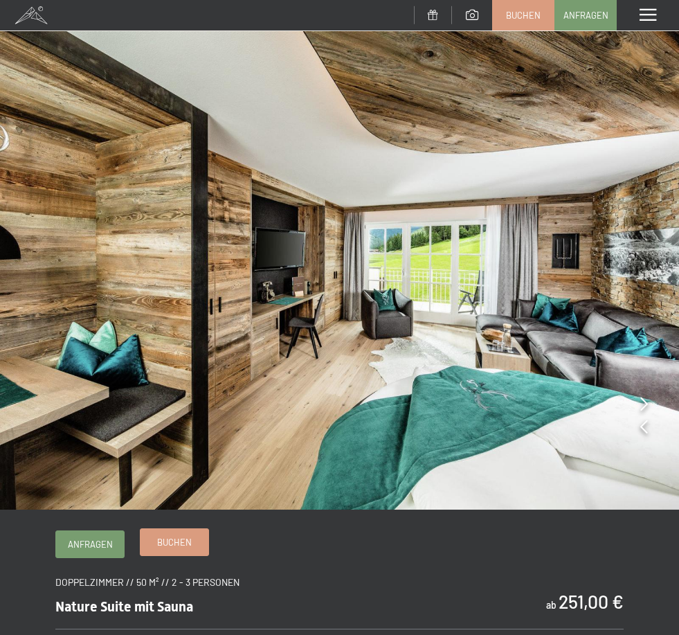
click at [184, 540] on span "Buchen" at bounding box center [174, 542] width 35 height 12
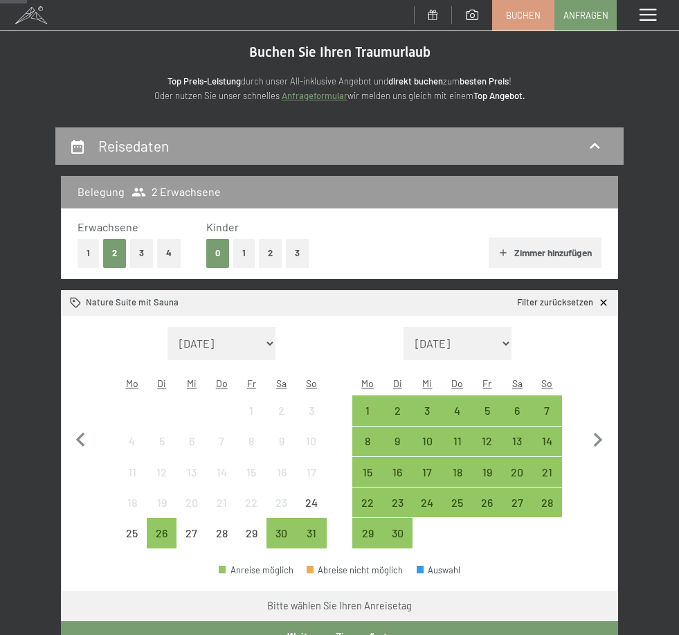
scroll to position [93, 0]
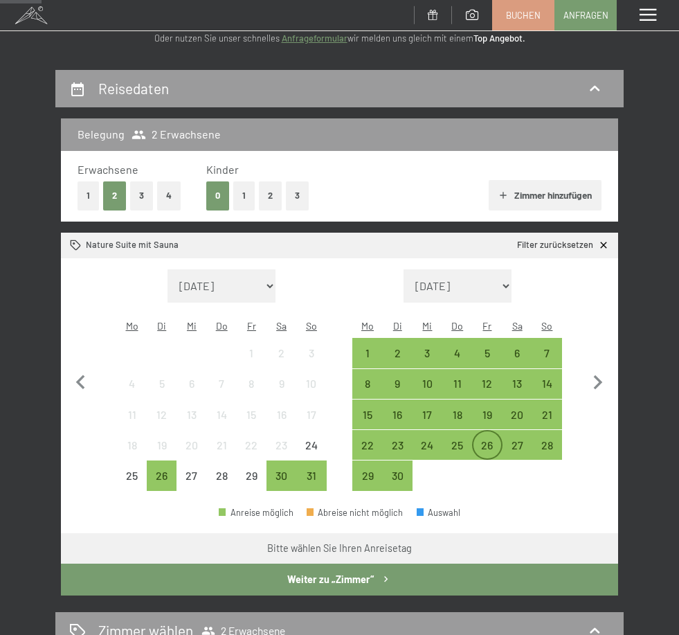
click at [494, 440] on div "26" at bounding box center [487, 453] width 27 height 27
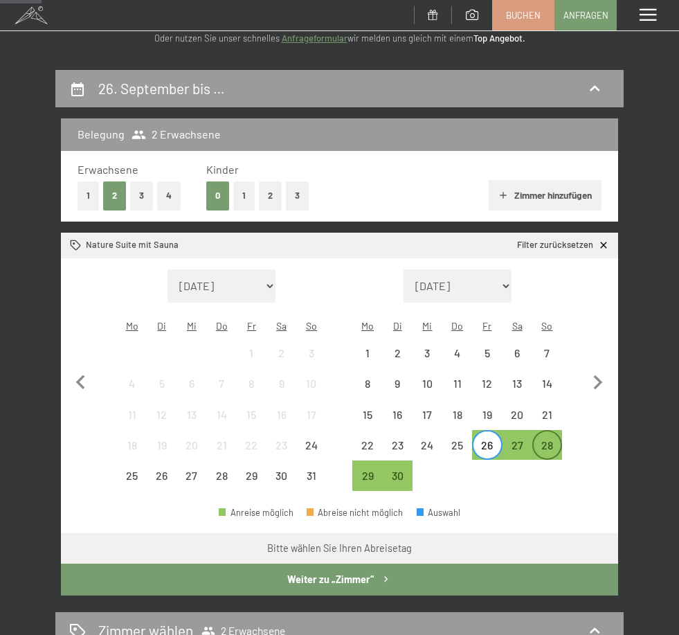
click at [543, 440] on div "28" at bounding box center [547, 453] width 27 height 27
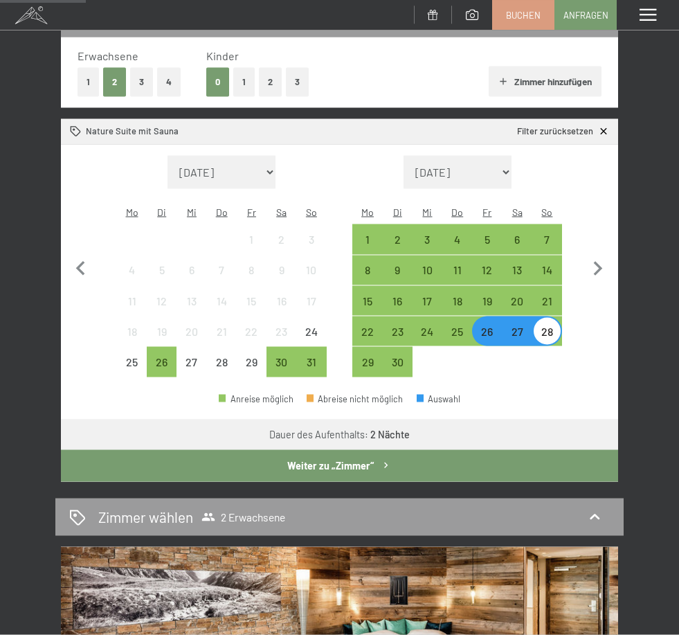
scroll to position [198, 0]
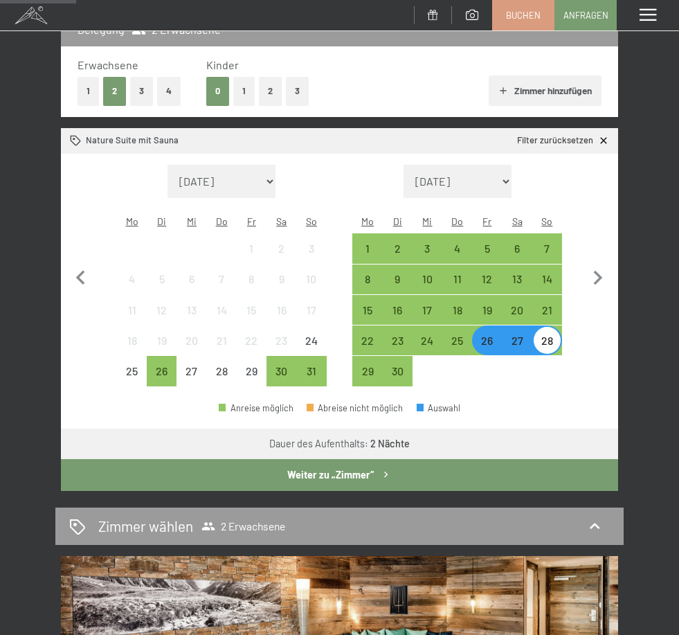
click at [545, 335] on div "28" at bounding box center [547, 348] width 27 height 27
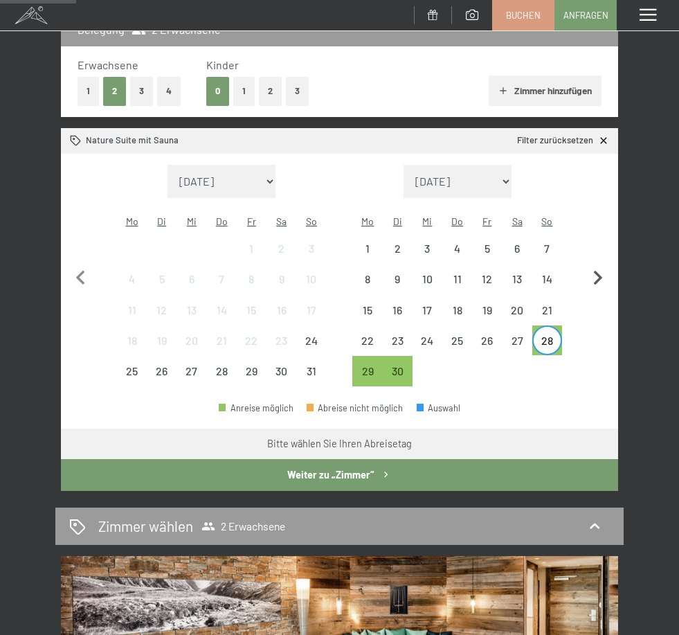
click at [599, 271] on icon "button" at bounding box center [598, 278] width 9 height 15
select select "2025-09-01"
select select "2025-10-01"
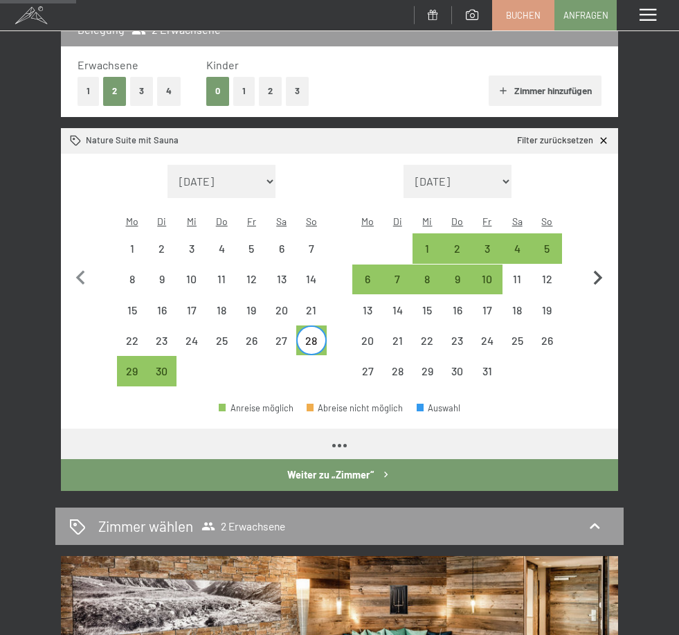
select select "2025-09-01"
select select "2025-10-01"
click at [490, 305] on div "17" at bounding box center [487, 318] width 27 height 27
select select "2025-09-01"
select select "2025-10-01"
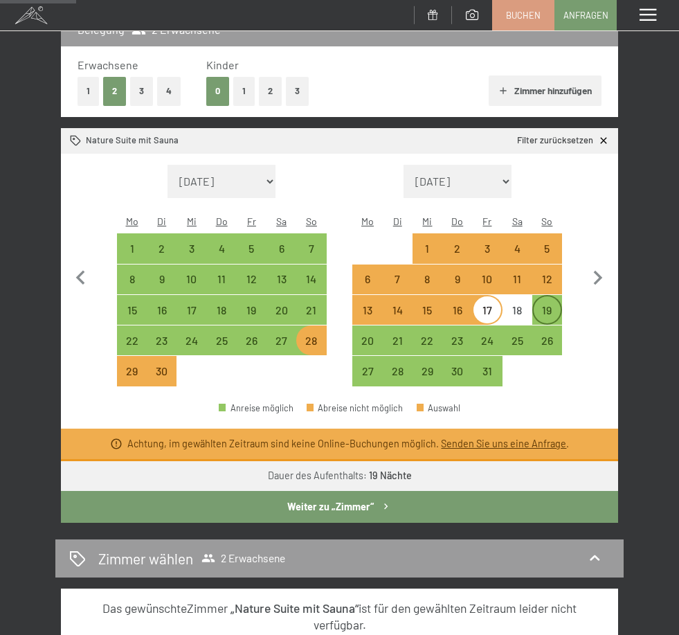
click at [548, 305] on div "19" at bounding box center [547, 318] width 27 height 27
select select "2025-09-01"
select select "2025-10-01"
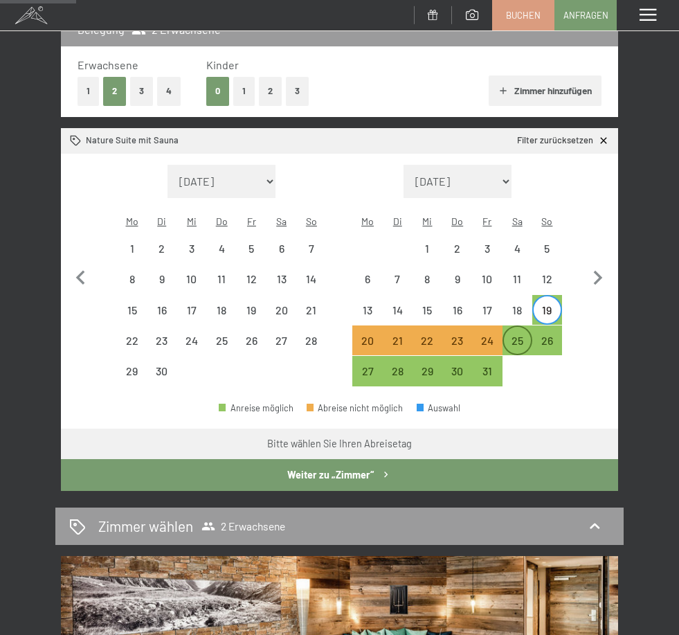
click at [521, 335] on div "25" at bounding box center [517, 348] width 27 height 27
select select "2025-09-01"
select select "2025-10-01"
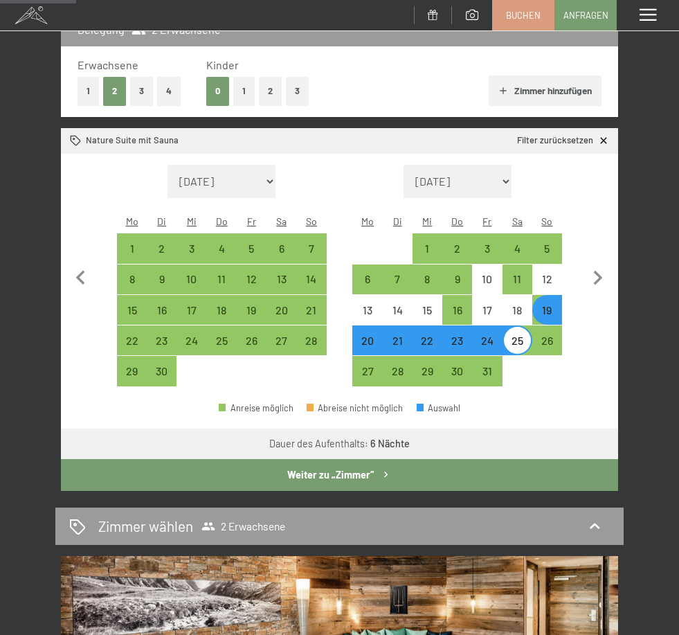
click at [488, 335] on div "24" at bounding box center [487, 348] width 27 height 27
select select "2025-09-01"
select select "2025-10-01"
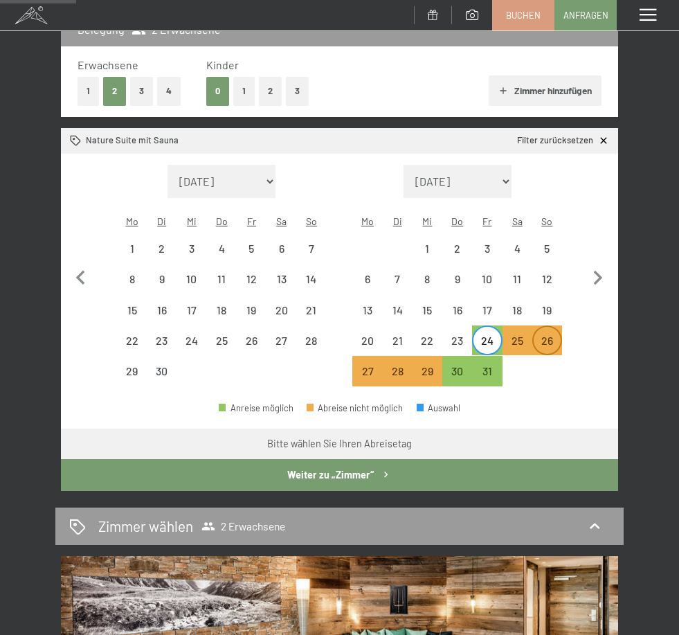
click at [544, 335] on div "26" at bounding box center [547, 348] width 27 height 27
select select "2025-09-01"
select select "2025-10-01"
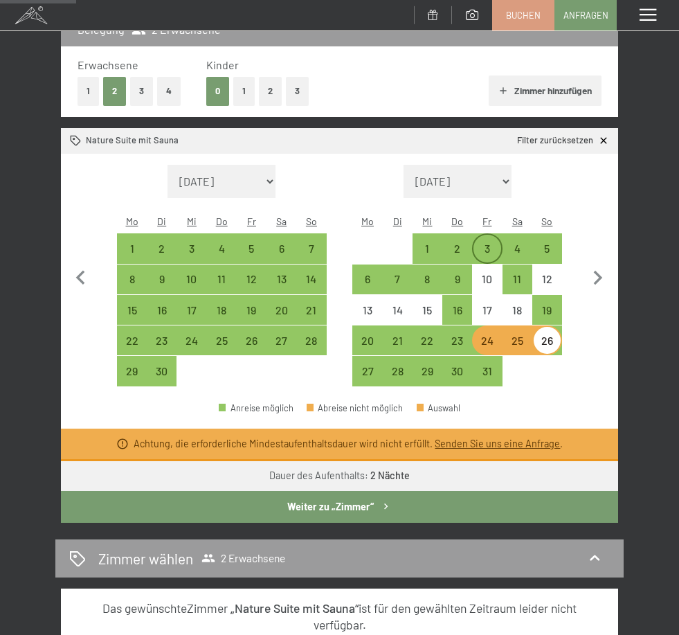
click at [489, 243] on div "3" at bounding box center [487, 256] width 27 height 27
select select "2025-09-01"
select select "2025-10-01"
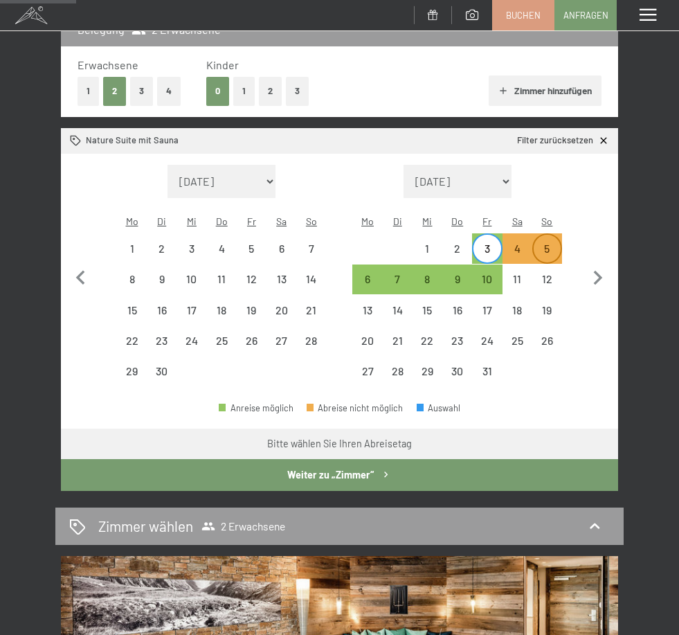
click at [543, 243] on div "5" at bounding box center [547, 256] width 27 height 27
select select "2025-09-01"
select select "2025-10-01"
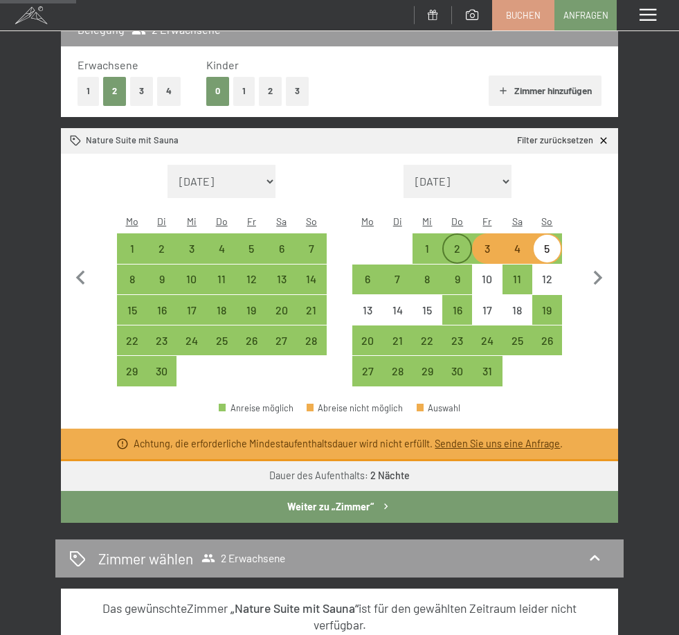
click at [461, 243] on div "2" at bounding box center [457, 256] width 27 height 27
select select "2025-09-01"
select select "2025-10-01"
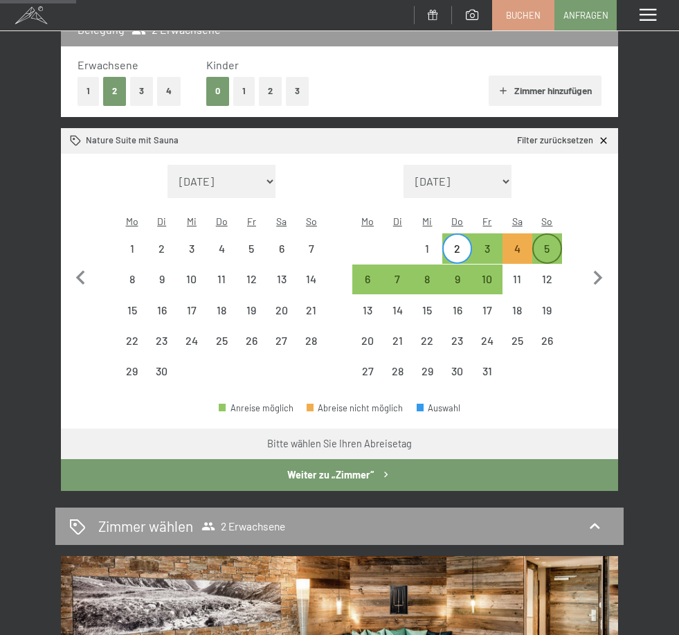
click at [551, 243] on div "5" at bounding box center [547, 256] width 27 height 27
select select "2025-09-01"
select select "2025-10-01"
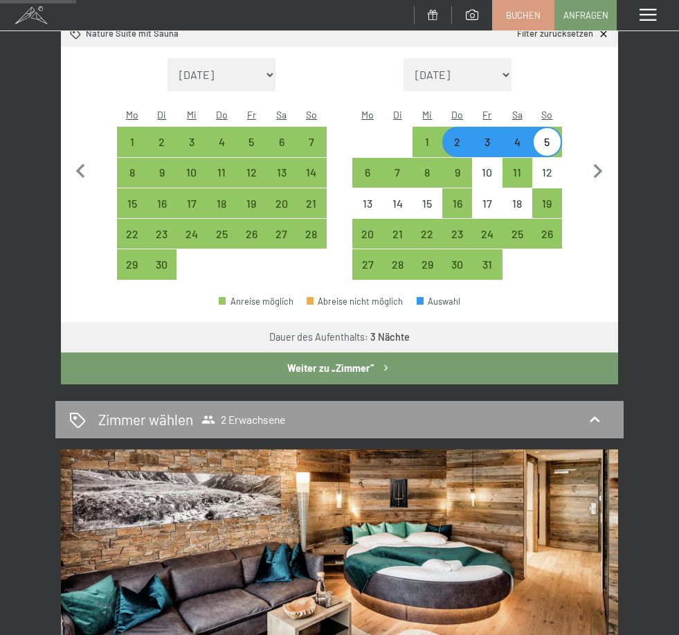
scroll to position [0, 0]
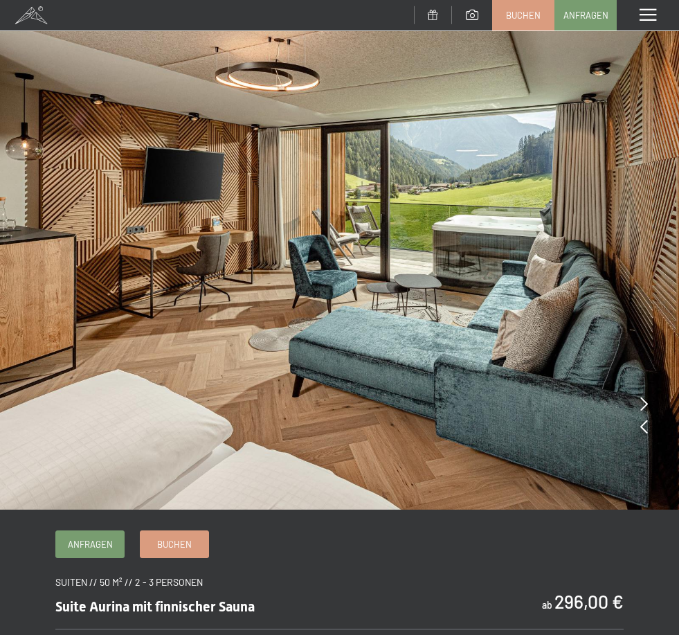
click at [646, 405] on icon at bounding box center [645, 404] width 8 height 14
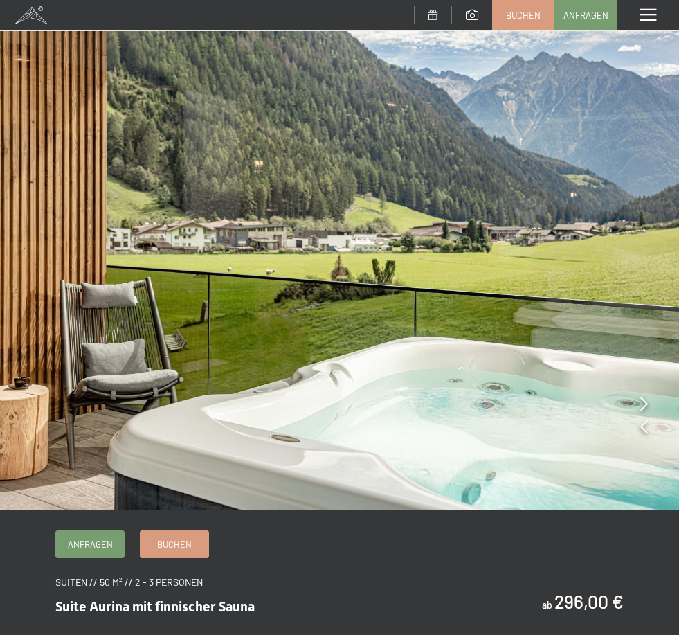
click at [645, 402] on icon at bounding box center [645, 404] width 8 height 14
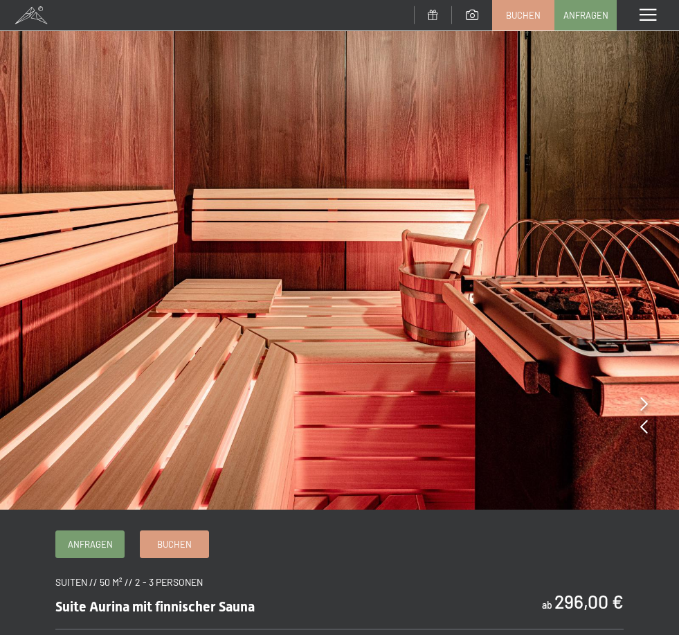
click at [646, 403] on icon at bounding box center [645, 404] width 8 height 14
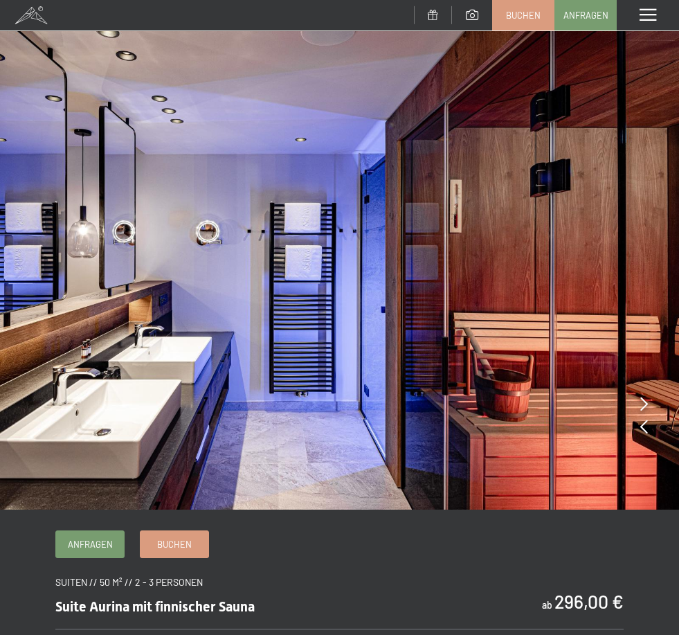
click at [645, 402] on icon at bounding box center [645, 404] width 8 height 14
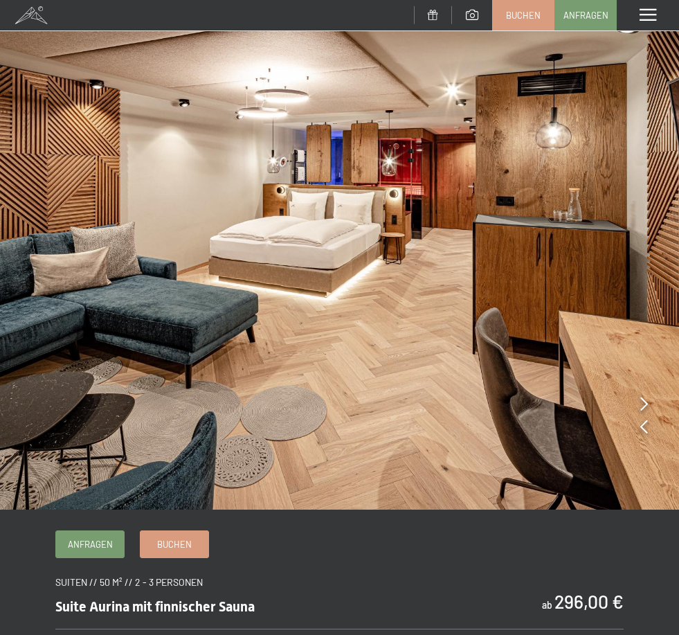
click at [646, 403] on icon at bounding box center [645, 404] width 8 height 14
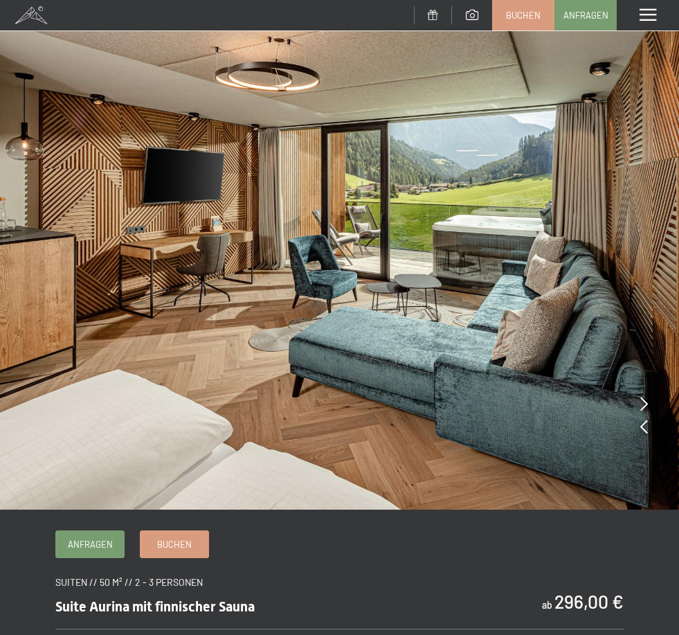
click at [646, 403] on icon at bounding box center [645, 404] width 8 height 14
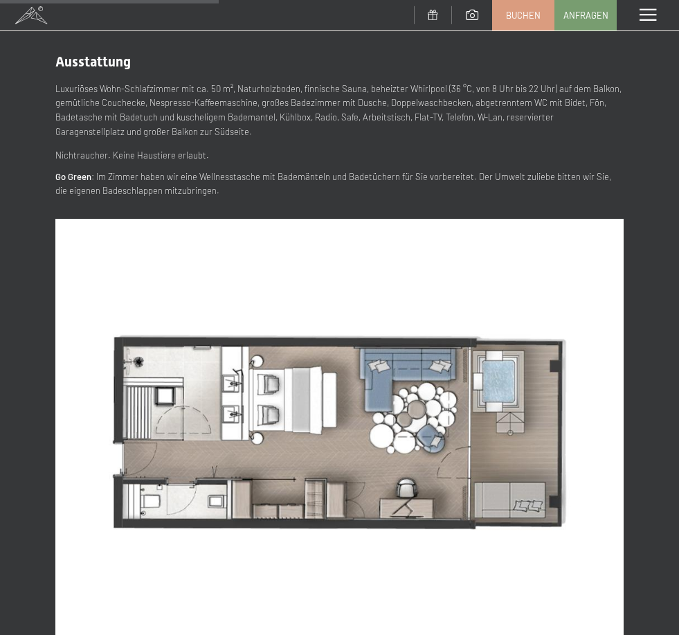
scroll to position [614, 0]
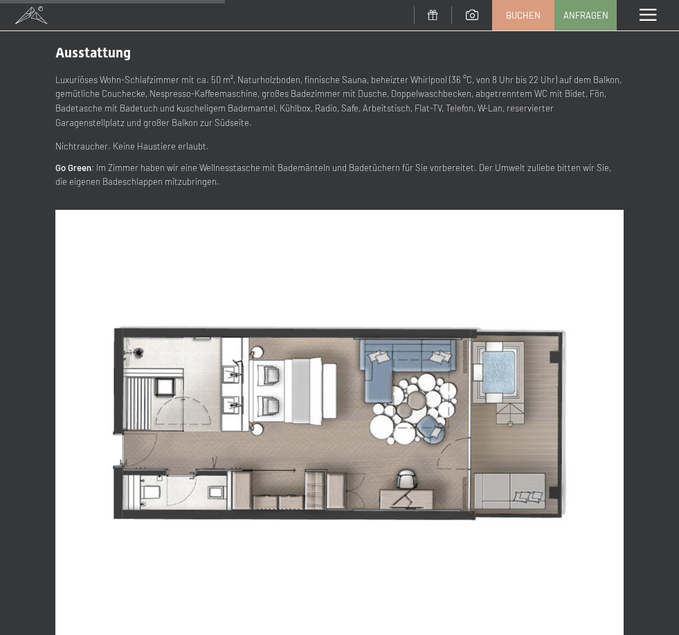
click at [597, 514] on img at bounding box center [339, 423] width 569 height 427
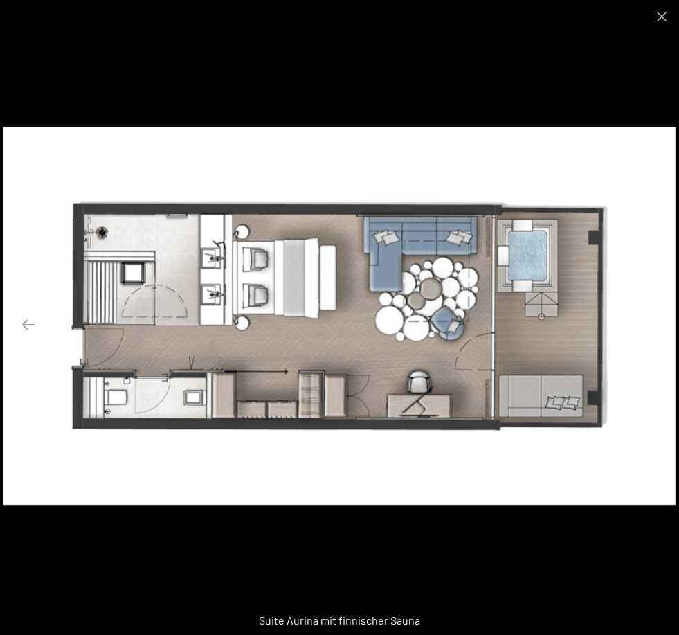
click at [652, 338] on button "Next slide" at bounding box center [650, 324] width 29 height 27
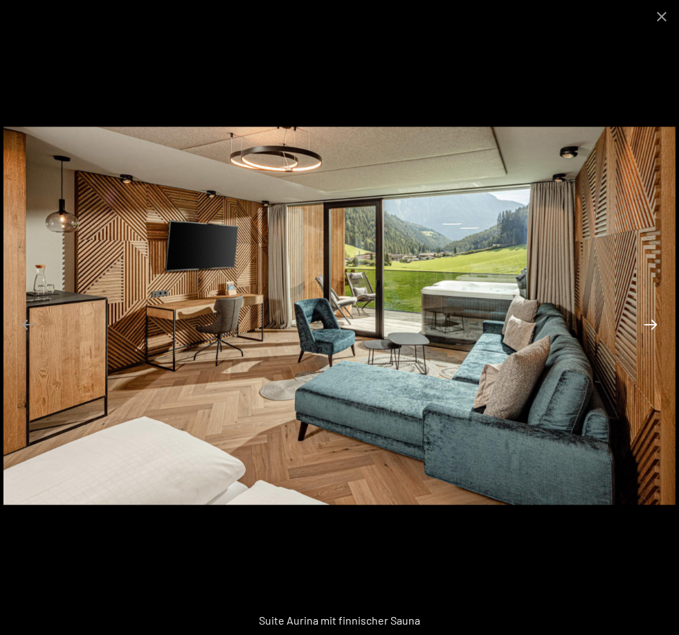
click at [652, 338] on button "Next slide" at bounding box center [650, 324] width 29 height 27
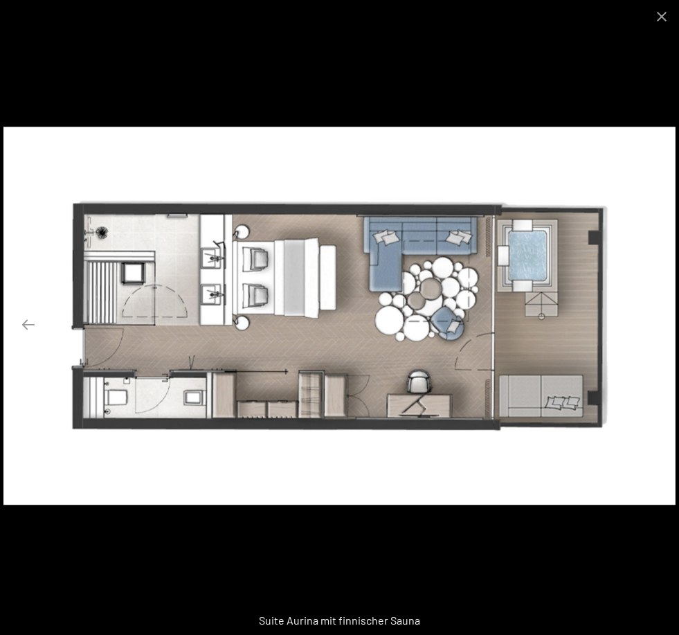
click at [655, 338] on button "Next slide" at bounding box center [650, 324] width 29 height 27
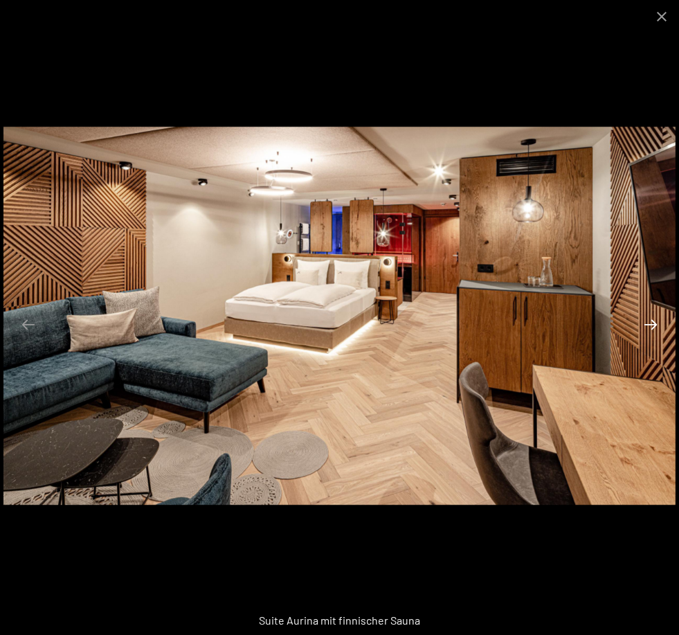
click at [652, 338] on button "Next slide" at bounding box center [650, 324] width 29 height 27
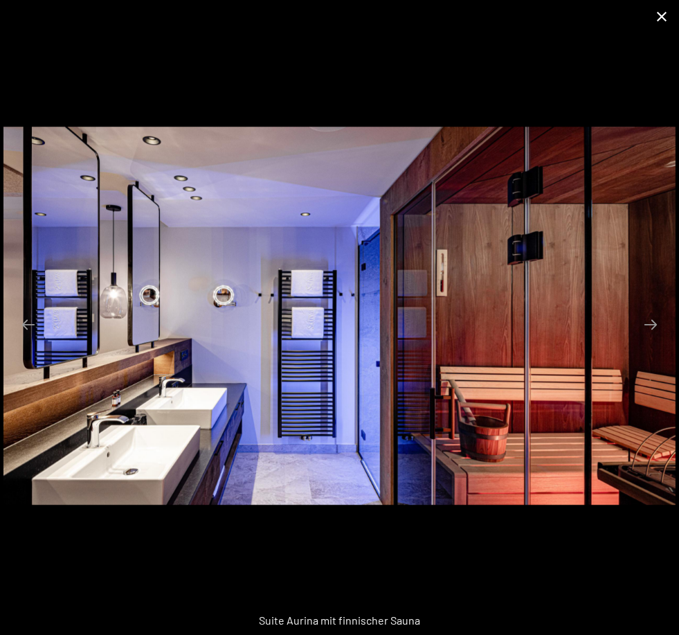
click at [663, 17] on button "Close gallery" at bounding box center [662, 16] width 35 height 33
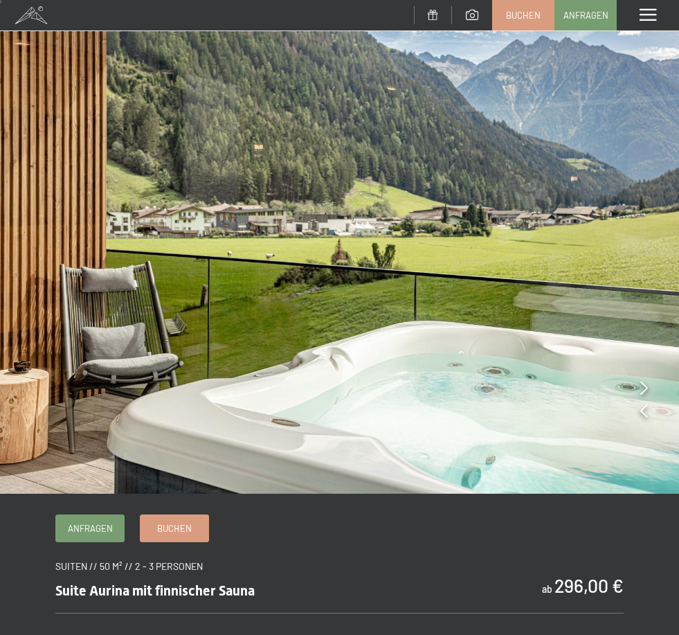
scroll to position [0, 0]
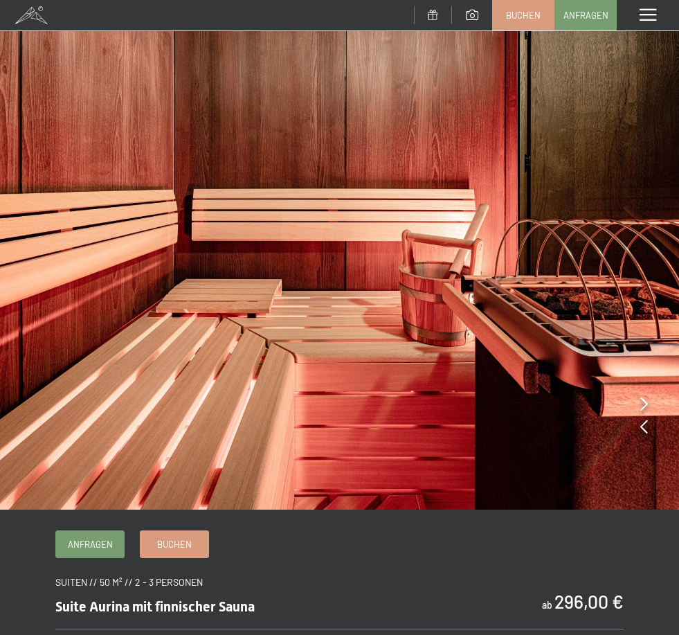
click at [654, 12] on span at bounding box center [648, 15] width 17 height 12
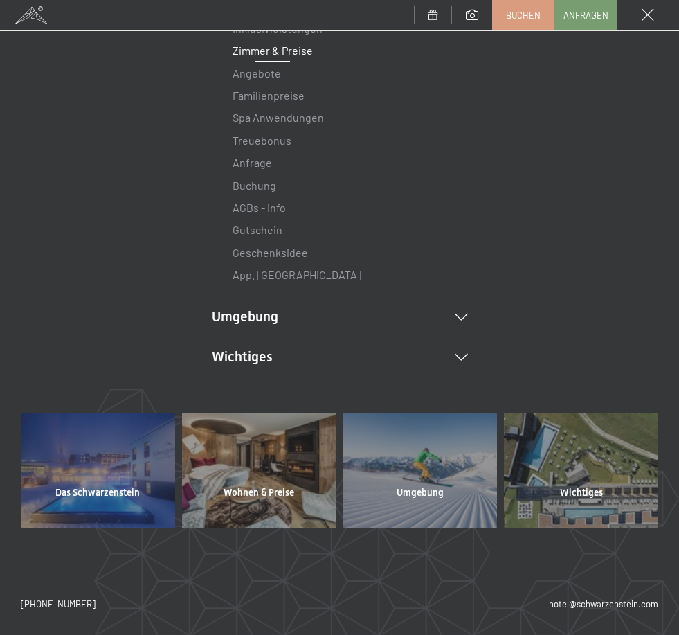
scroll to position [199, 0]
click at [582, 493] on span "Wichtiges" at bounding box center [581, 494] width 43 height 14
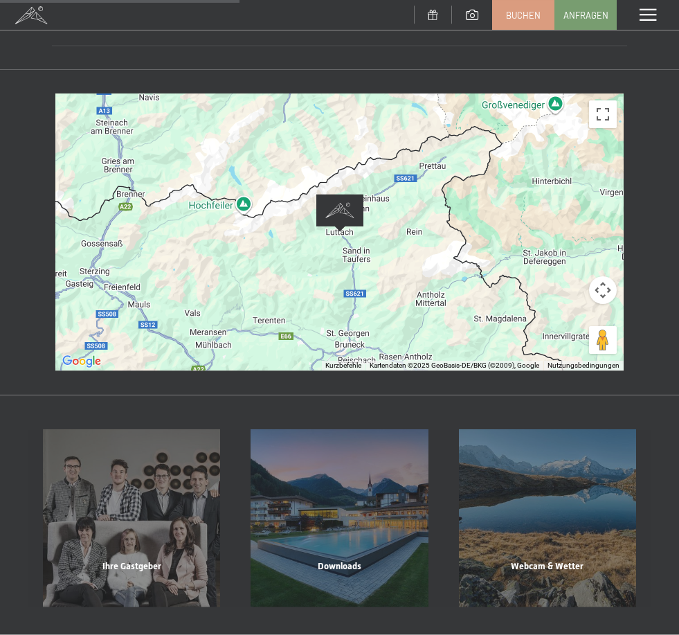
scroll to position [314, 0]
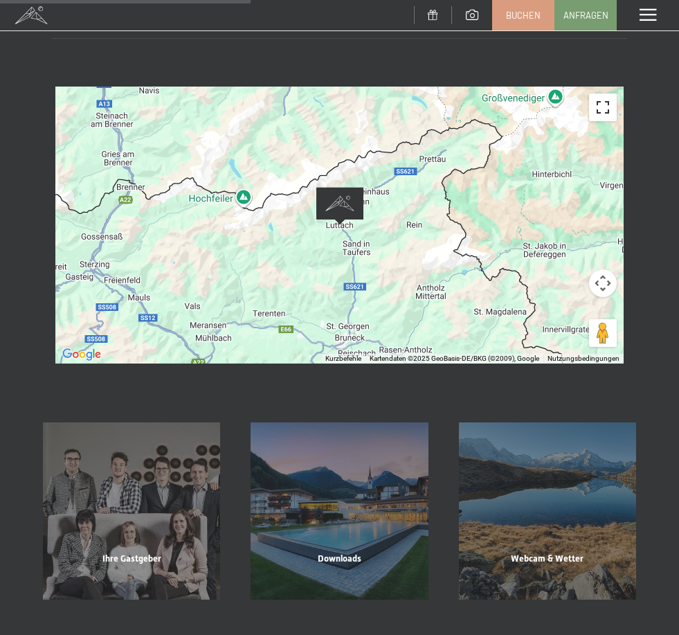
click at [607, 93] on button "Vollbildansicht ein/aus" at bounding box center [603, 107] width 28 height 28
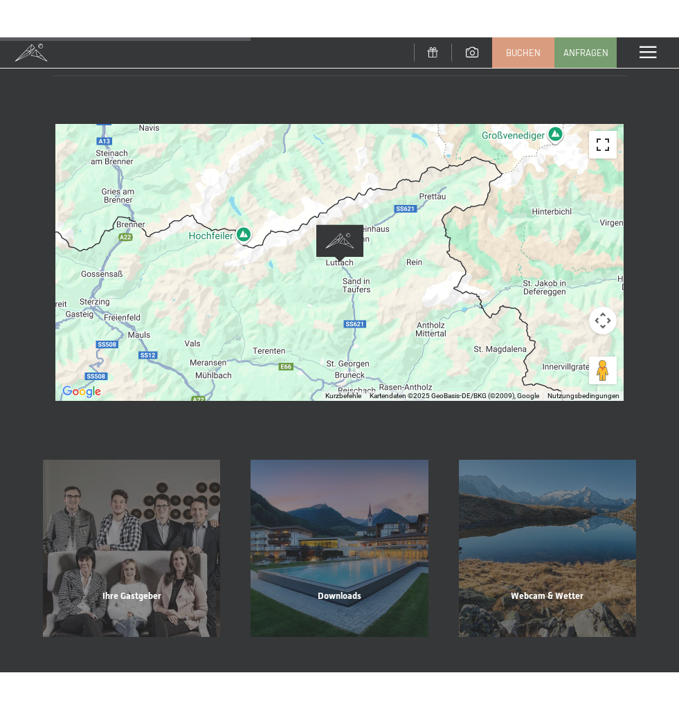
scroll to position [0, 0]
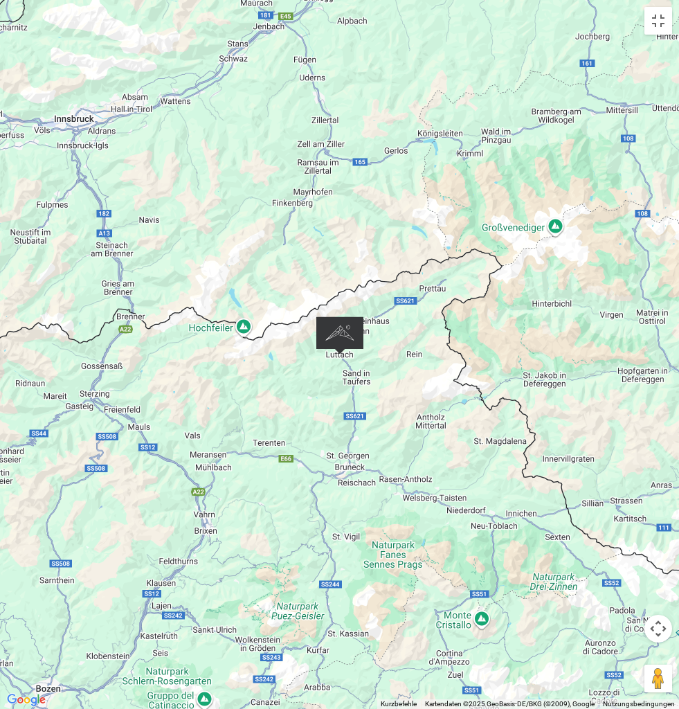
click at [573, 237] on div at bounding box center [339, 354] width 679 height 709
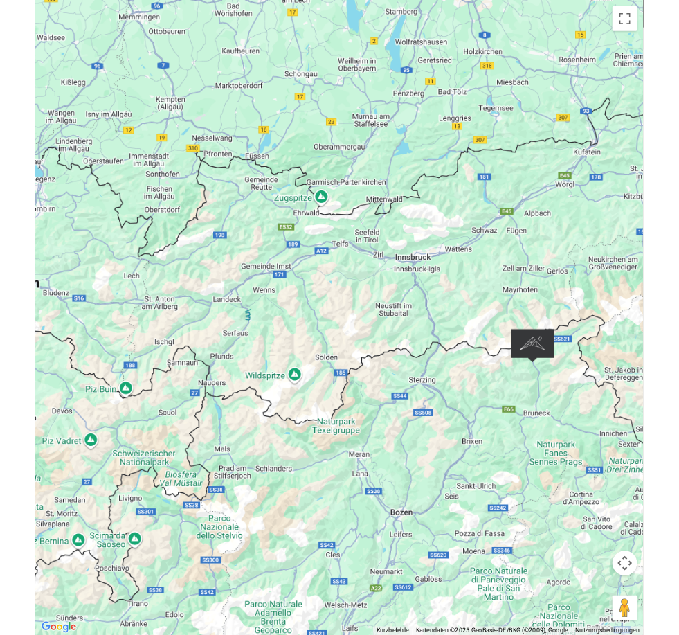
scroll to position [314, 0]
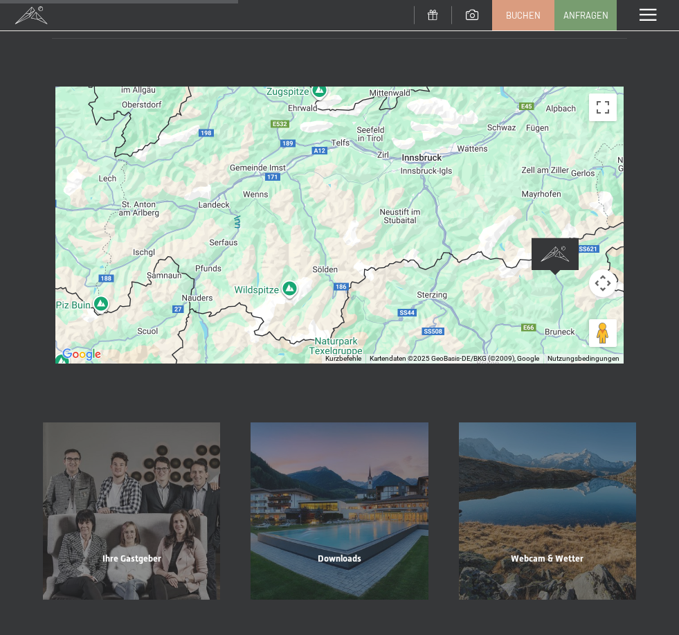
click at [363, 212] on div at bounding box center [339, 225] width 569 height 277
click at [609, 93] on button "Vollbildansicht ein/aus" at bounding box center [603, 107] width 28 height 28
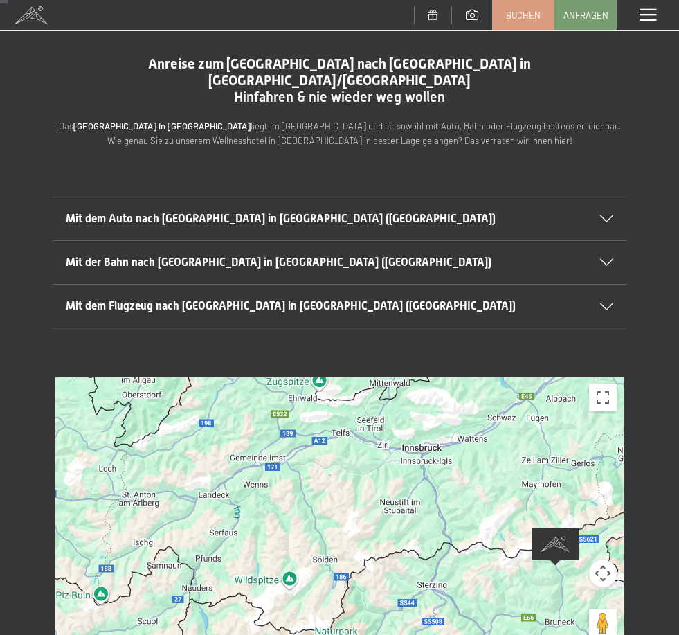
scroll to position [0, 0]
